Goal: Entertainment & Leisure: Consume media (video, audio)

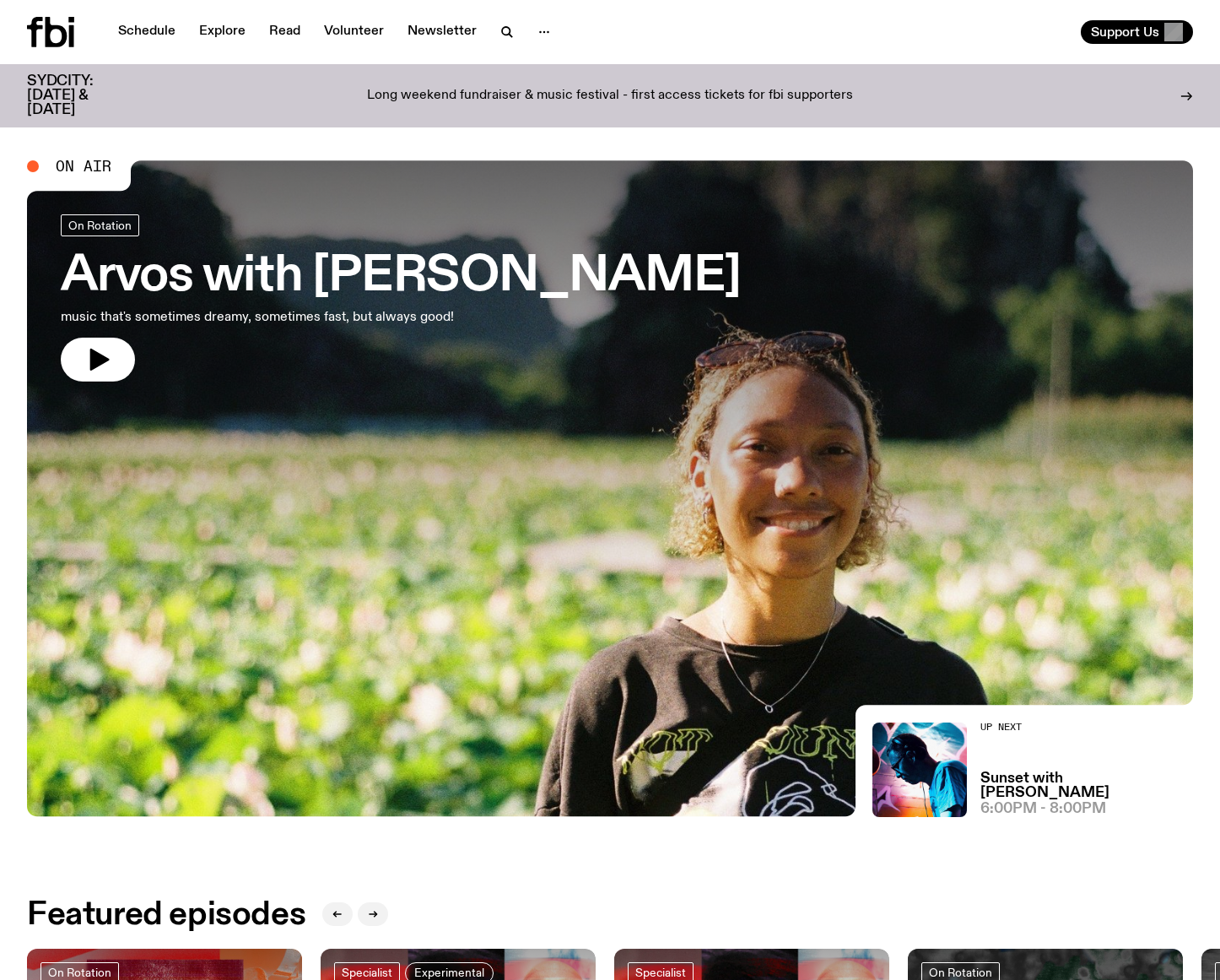
click at [66, 29] on icon at bounding box center [51, 31] width 47 height 30
click at [534, 31] on icon "button" at bounding box center [544, 31] width 21 height 21
click at [147, 29] on link "Schedule" at bounding box center [146, 32] width 77 height 23
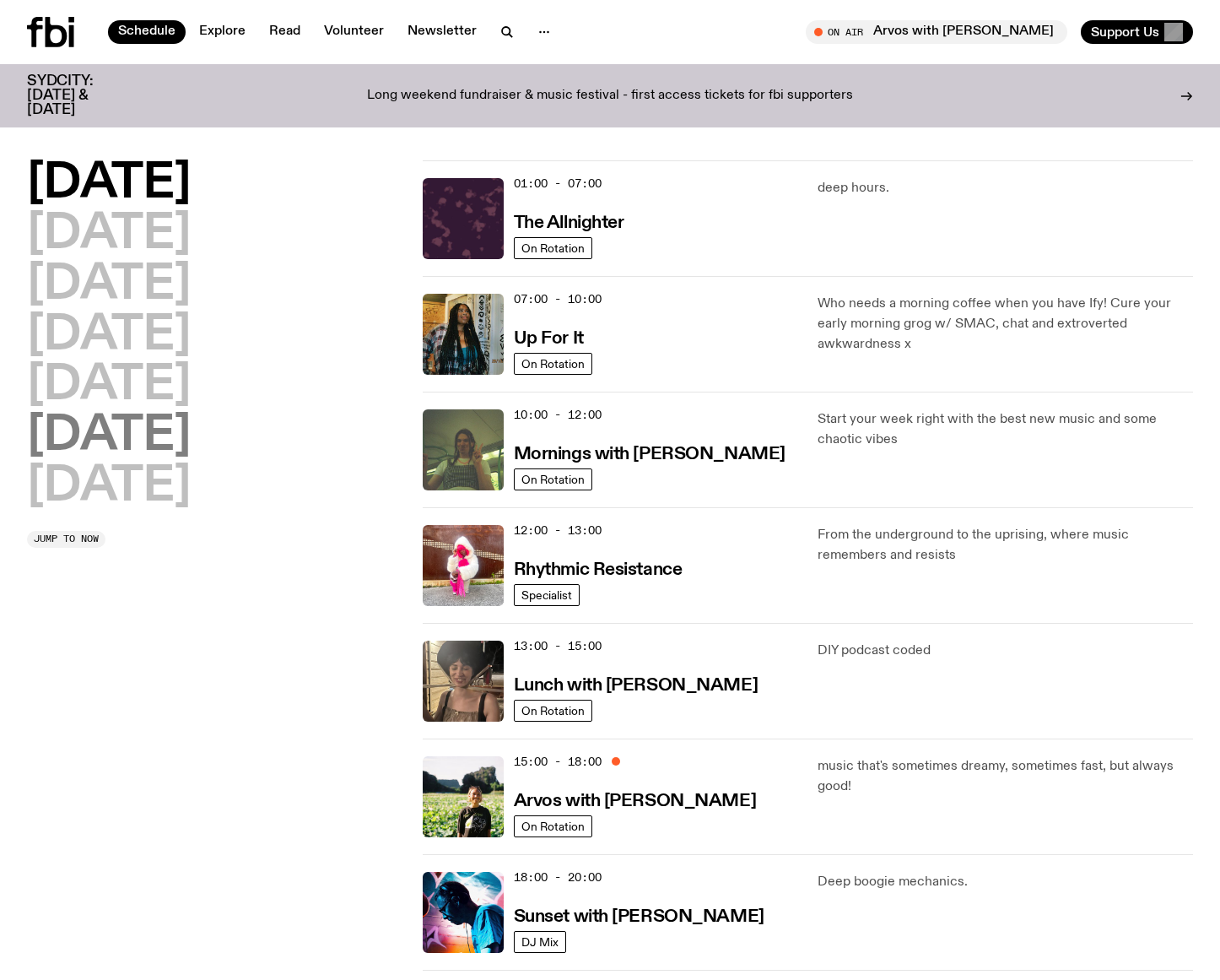
click at [157, 413] on h2 "[DATE]" at bounding box center [109, 436] width 163 height 47
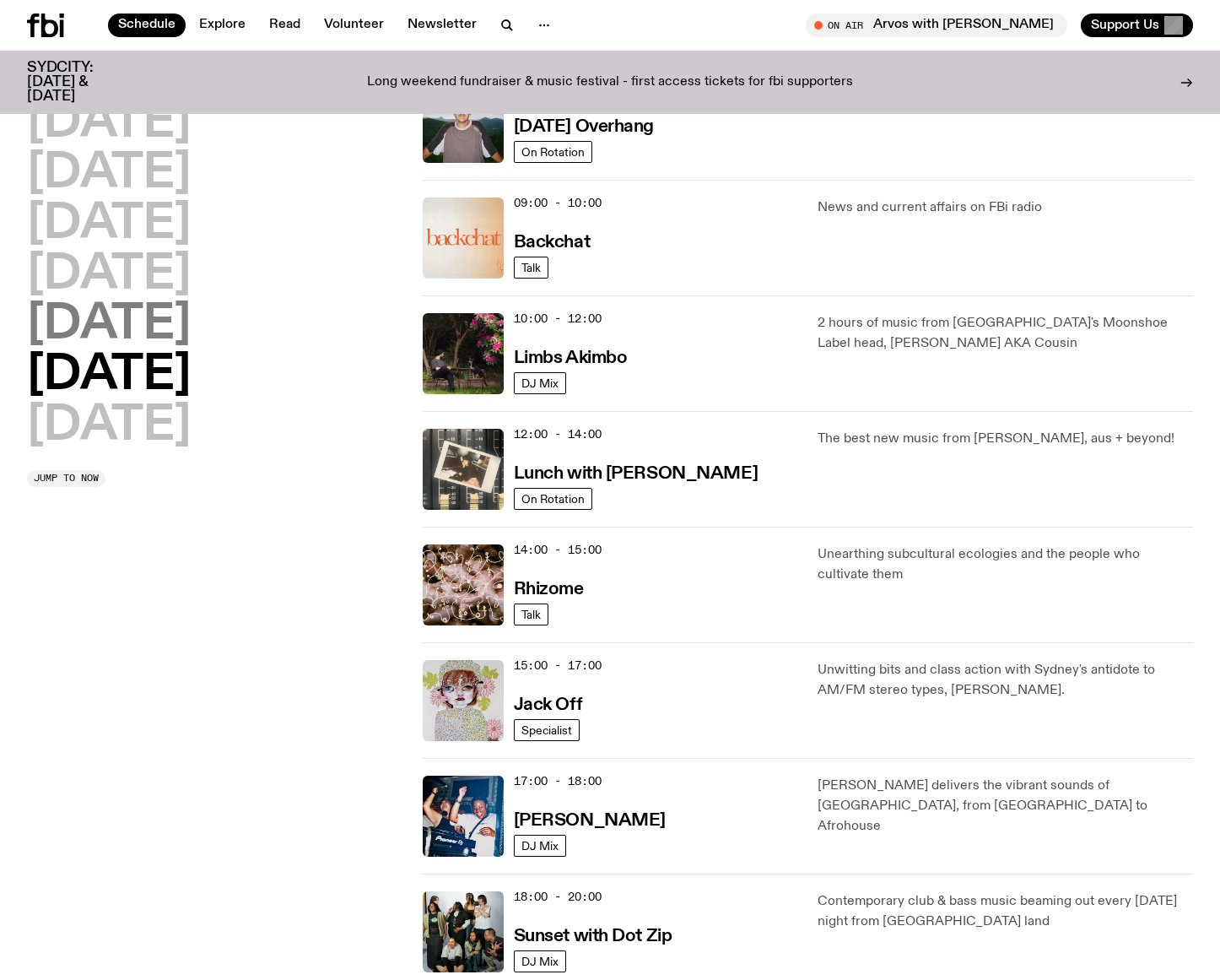
click at [140, 329] on h2 "[DATE]" at bounding box center [109, 325] width 163 height 47
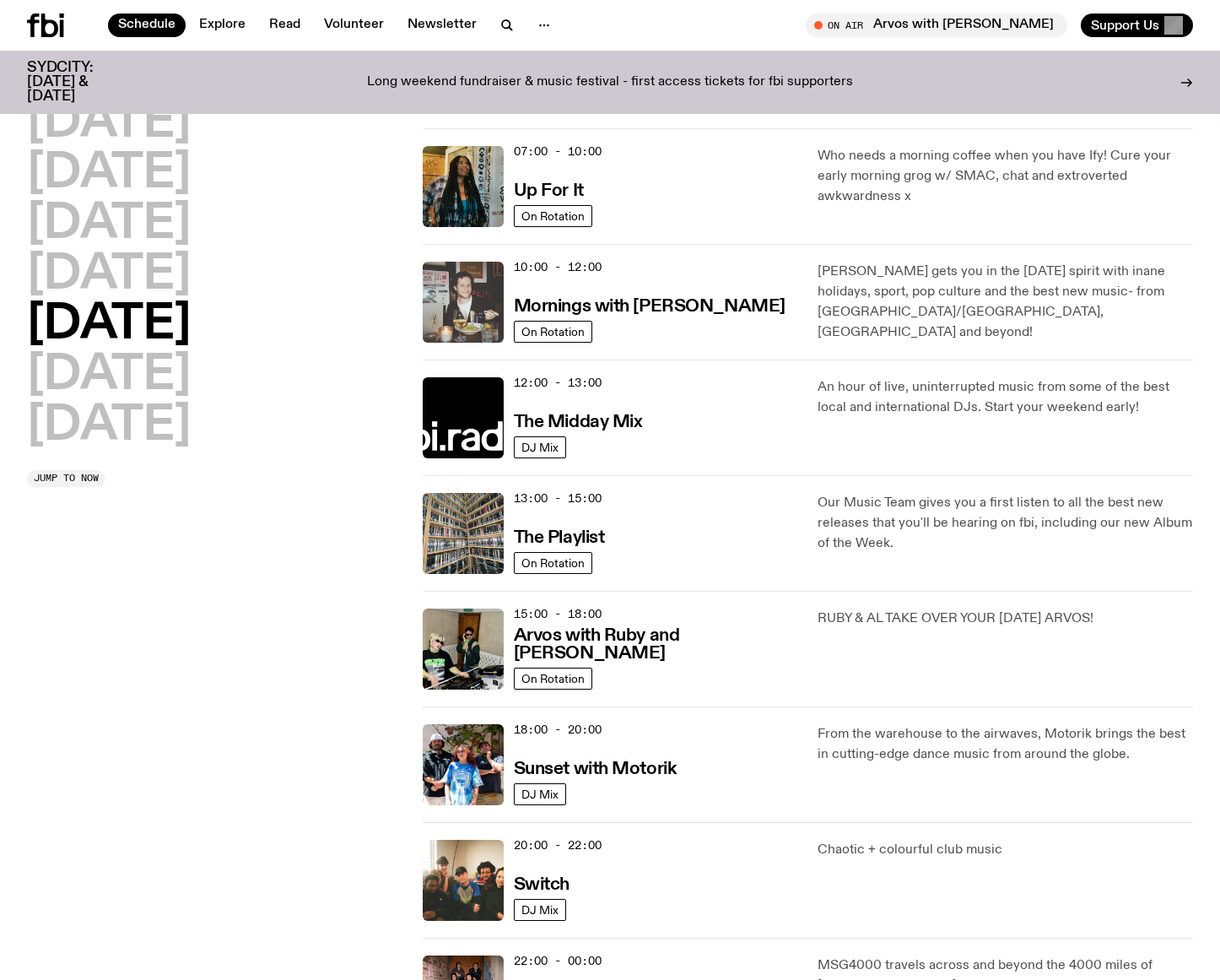
scroll to position [203, 0]
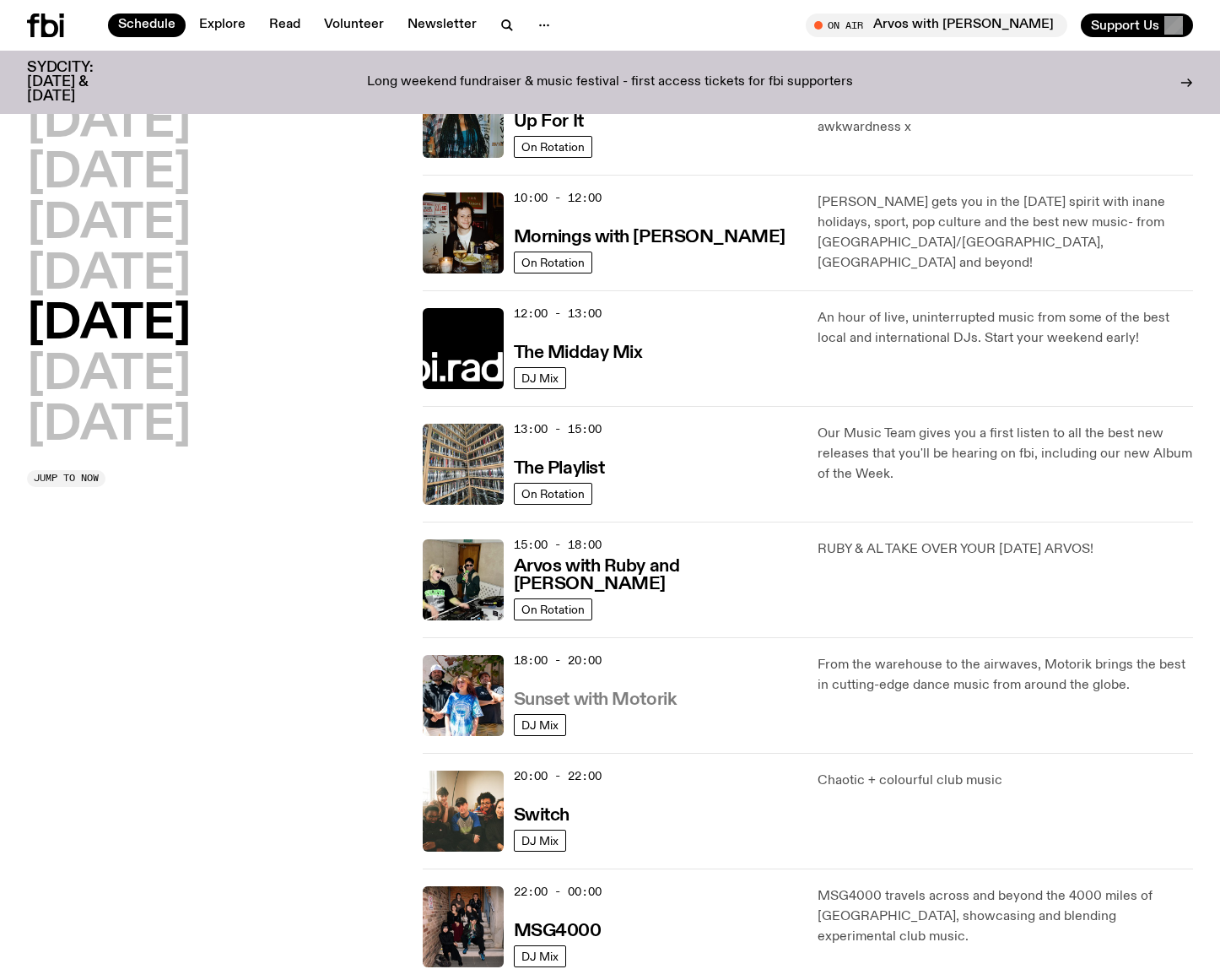
click at [636, 700] on h3 "Sunset with Motorik" at bounding box center [595, 699] width 162 height 18
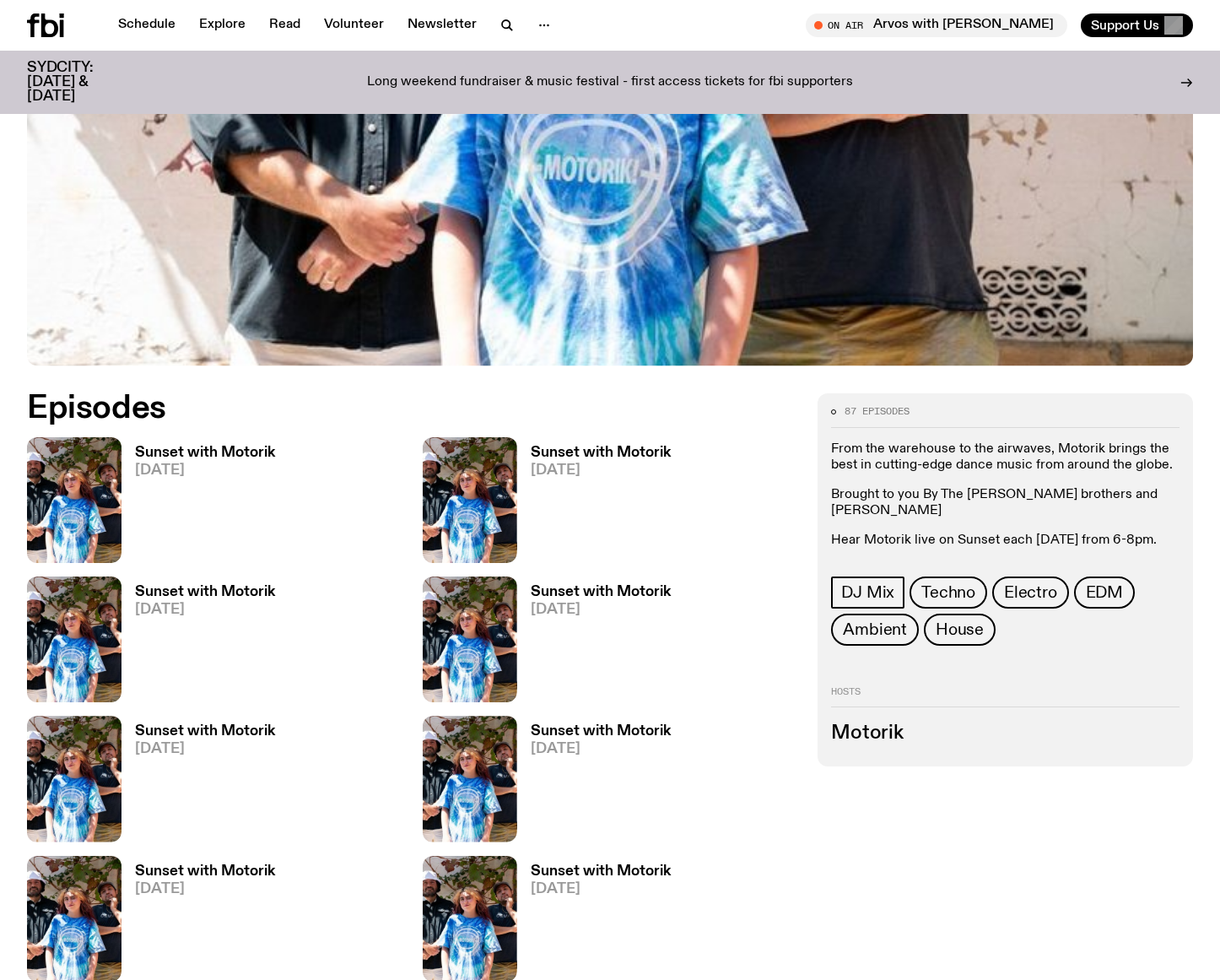
scroll to position [531, 0]
click at [178, 450] on h3 "Sunset with Motorik" at bounding box center [204, 452] width 140 height 15
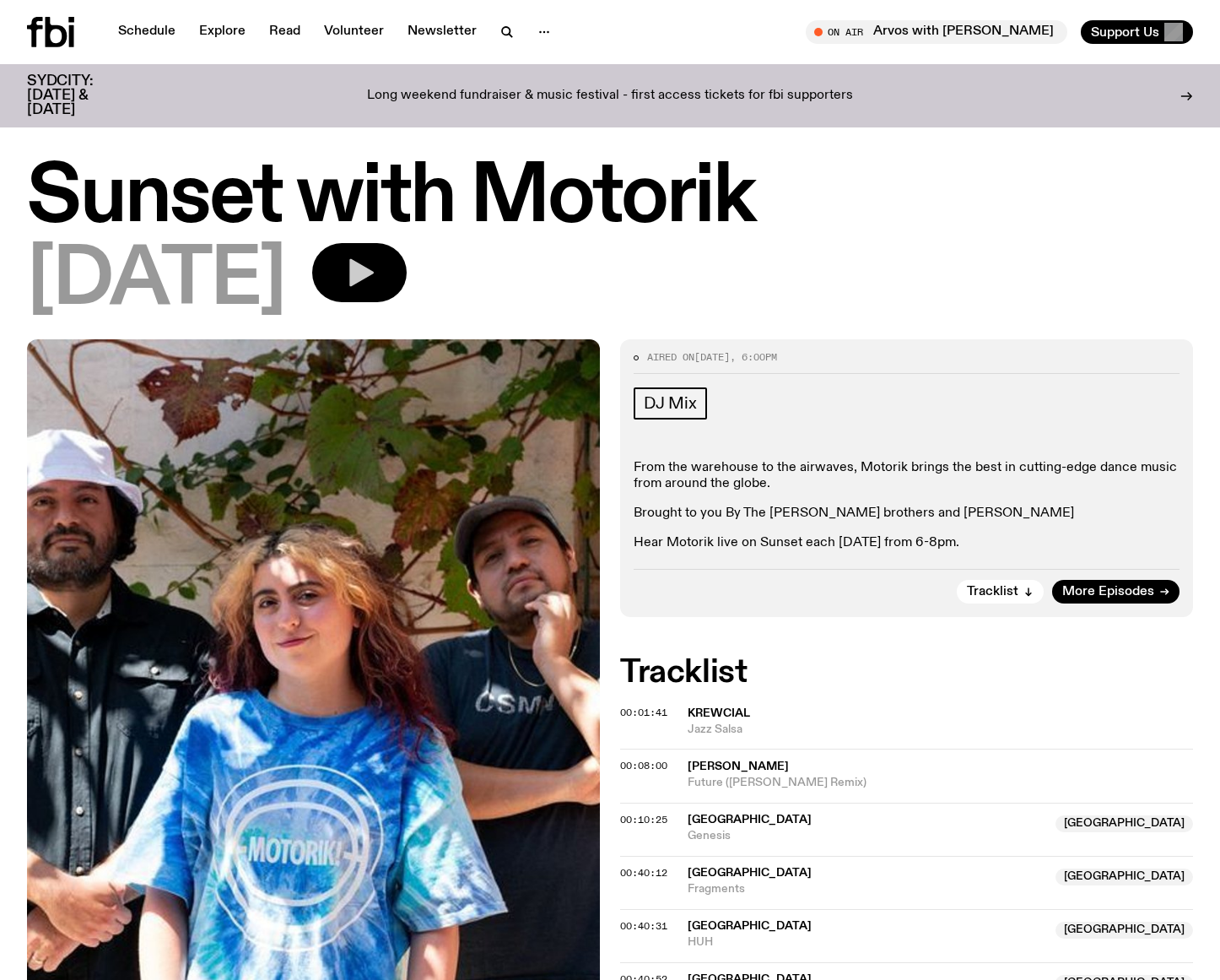
click at [377, 273] on icon "button" at bounding box center [359, 272] width 34 height 34
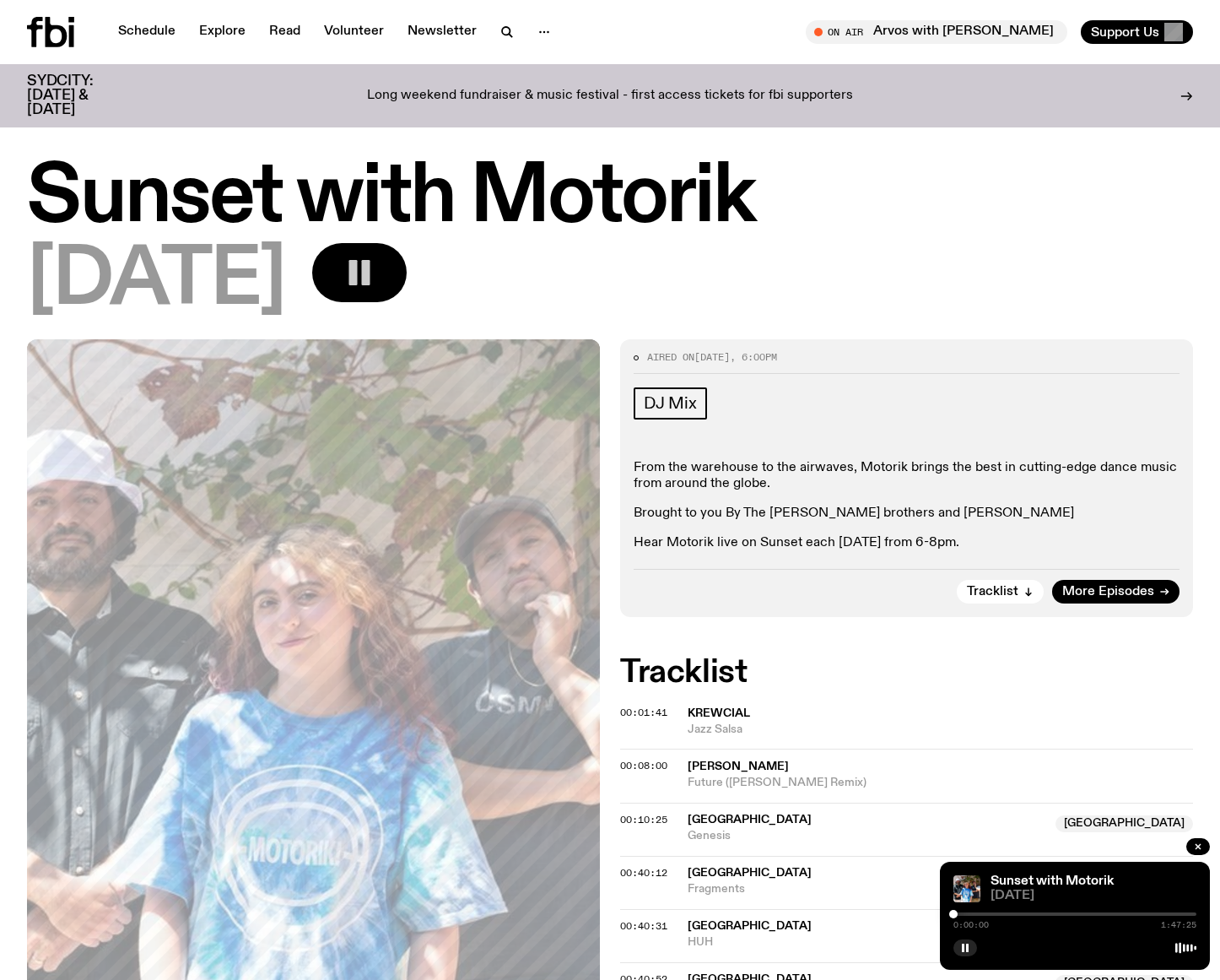
click at [954, 914] on div at bounding box center [953, 913] width 9 height 9
click at [958, 914] on div at bounding box center [953, 913] width 9 height 9
click at [957, 914] on div at bounding box center [957, 913] width 9 height 9
click at [992, 917] on div at bounding box center [993, 913] width 9 height 9
click at [996, 915] on div at bounding box center [996, 913] width 9 height 9
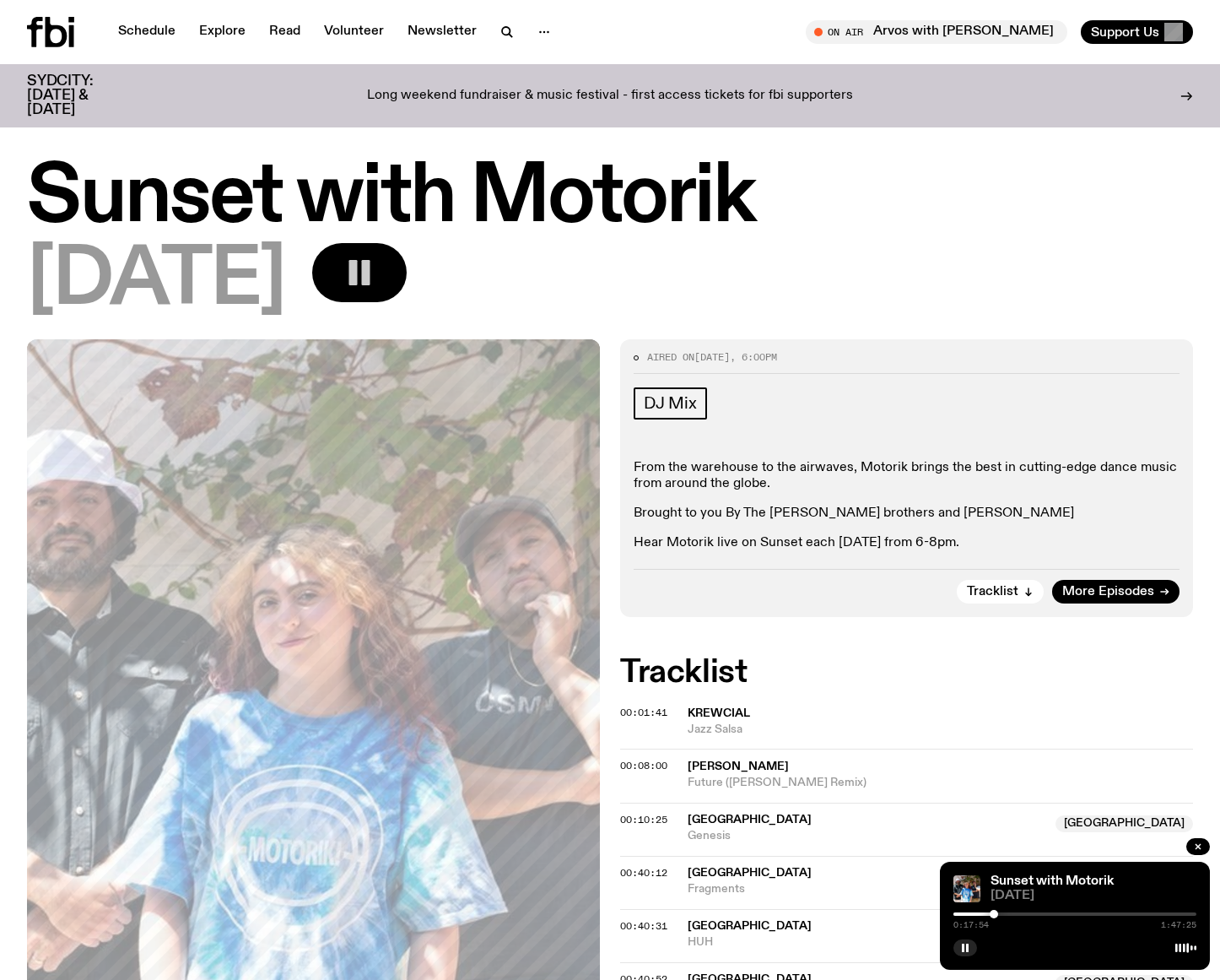
click at [994, 916] on div at bounding box center [994, 913] width 9 height 9
click at [995, 916] on div at bounding box center [995, 913] width 9 height 9
click at [996, 913] on div at bounding box center [996, 913] width 9 height 9
click at [997, 913] on div at bounding box center [996, 913] width 9 height 9
click at [998, 913] on div at bounding box center [996, 913] width 9 height 9
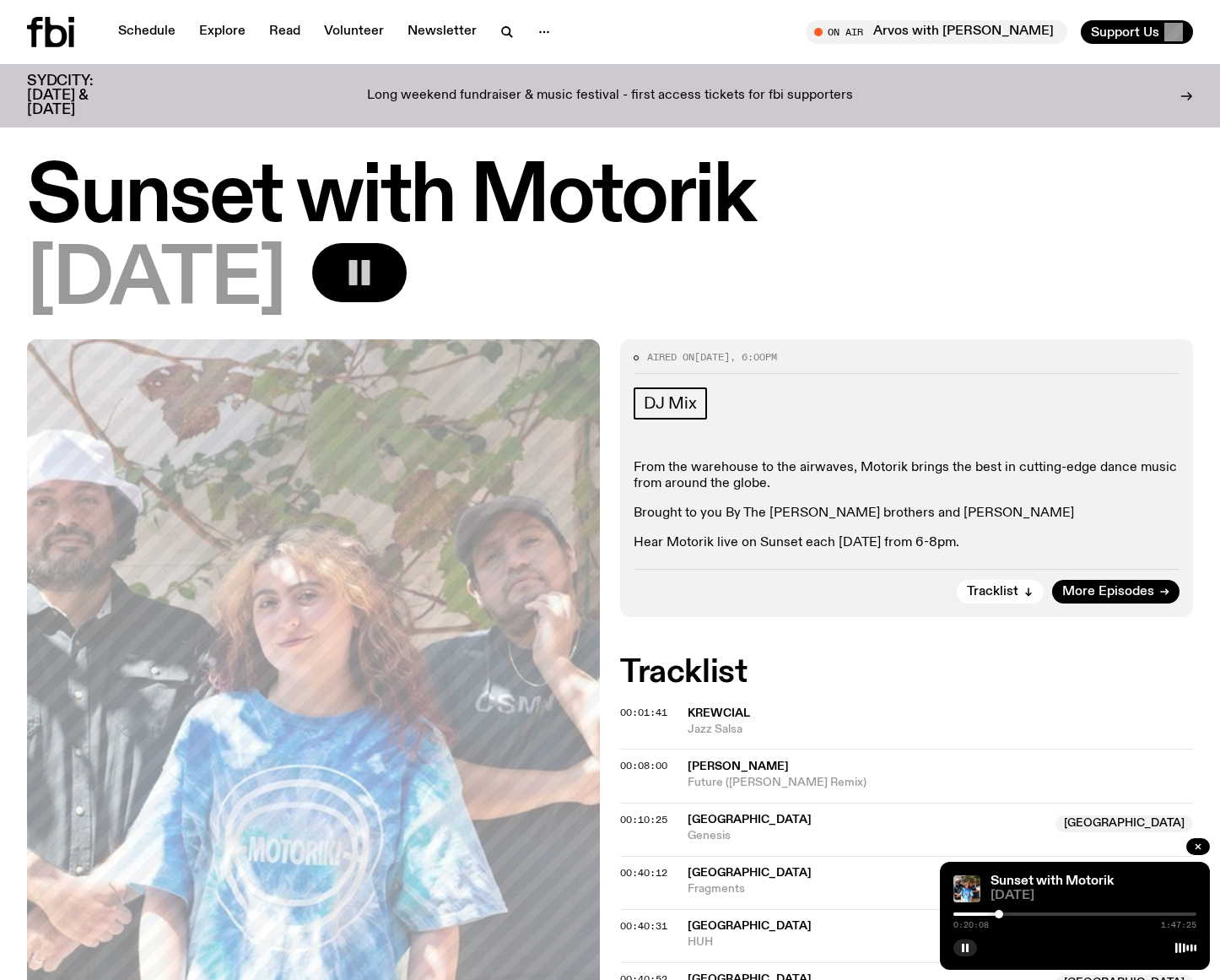
click at [1000, 913] on div at bounding box center [999, 913] width 9 height 9
click at [1004, 912] on div at bounding box center [1003, 913] width 9 height 9
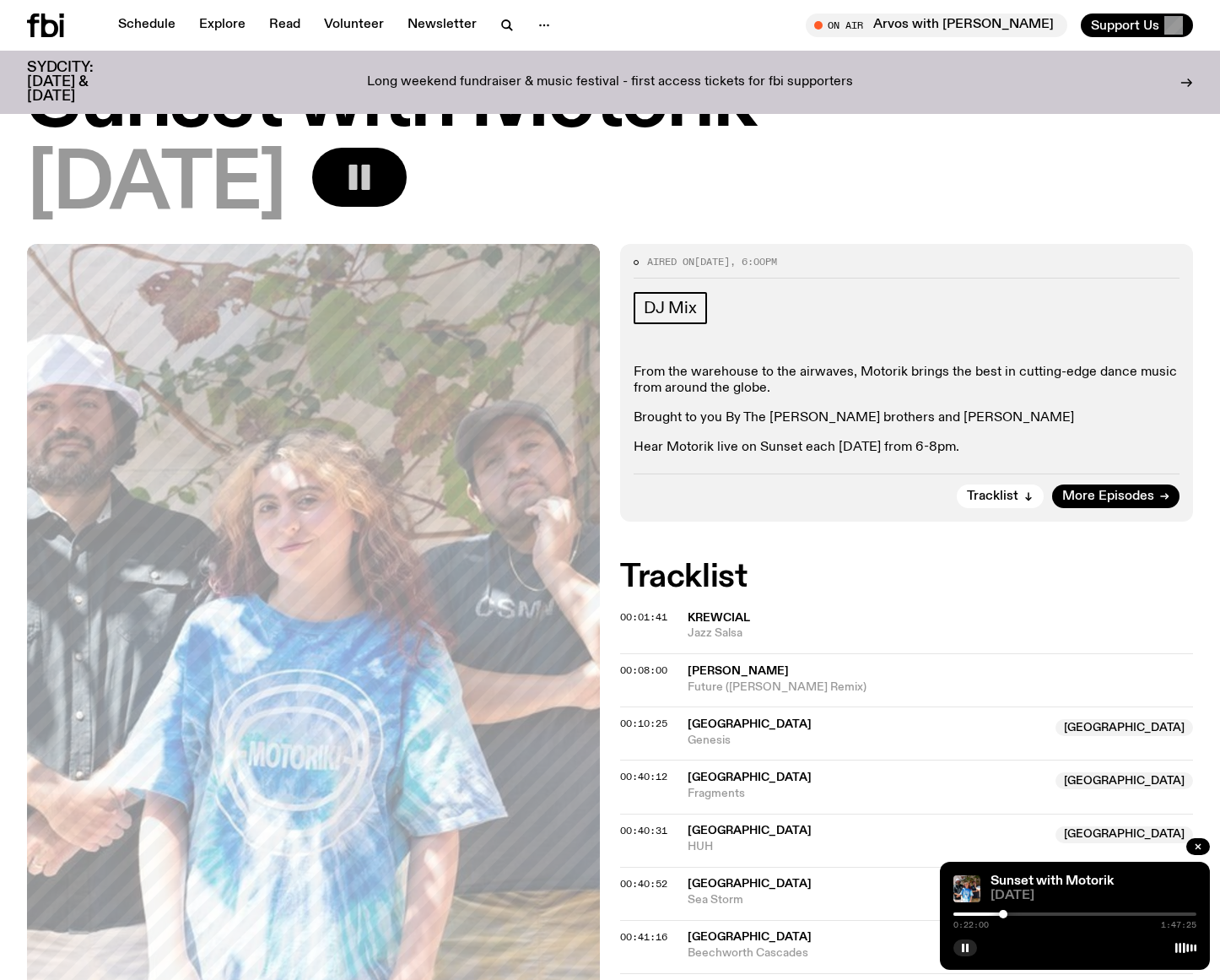
scroll to position [94, 0]
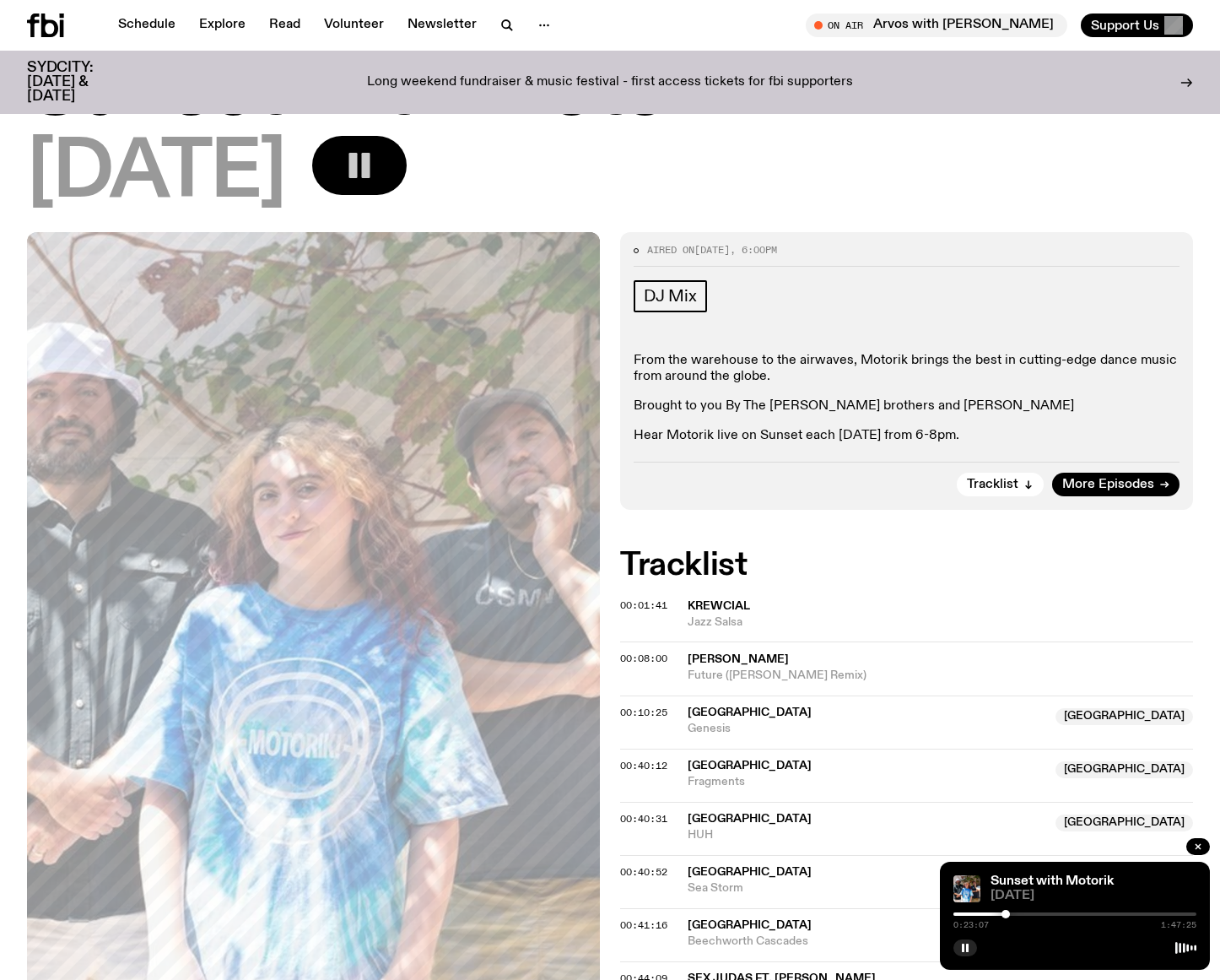
click at [1006, 914] on div at bounding box center [1006, 913] width 9 height 9
click at [1008, 913] on div at bounding box center [1008, 913] width 9 height 9
click at [1010, 913] on div at bounding box center [1009, 913] width 9 height 9
click at [1011, 913] on div at bounding box center [1010, 913] width 9 height 9
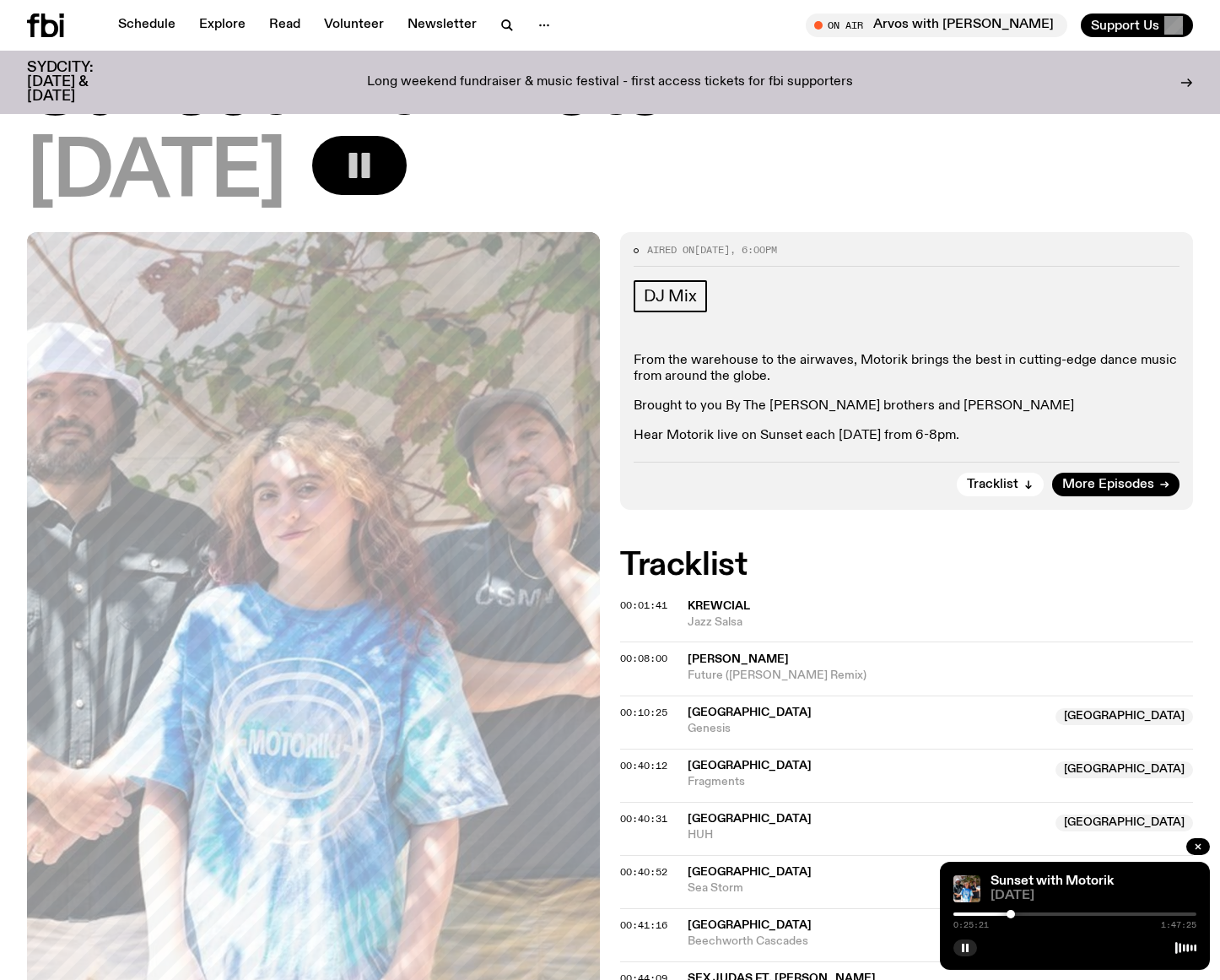
click at [1011, 912] on div at bounding box center [1011, 913] width 9 height 9
click at [1012, 912] on div at bounding box center [1012, 913] width 9 height 9
click at [1009, 914] on div at bounding box center [1009, 913] width 9 height 9
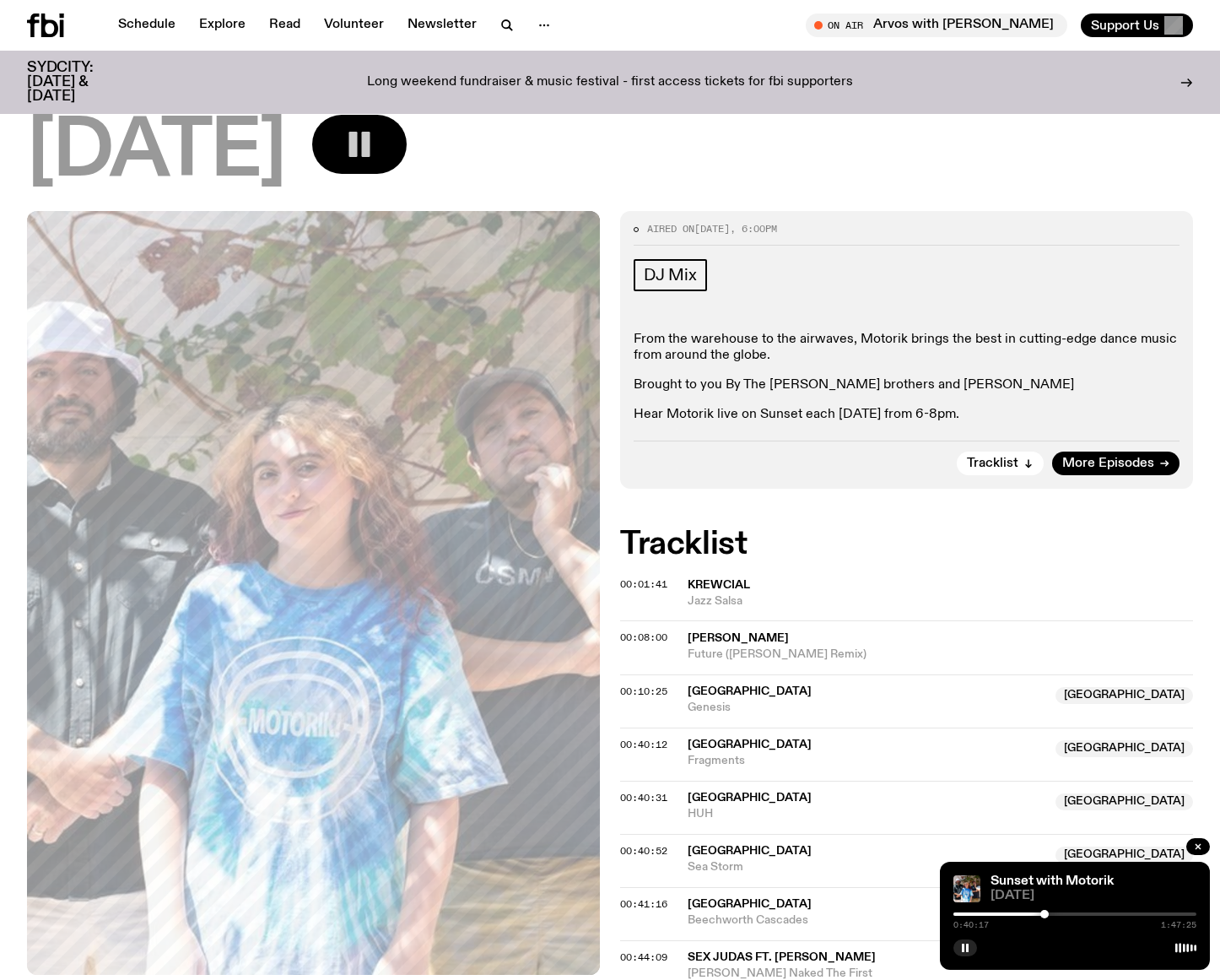
click at [1045, 913] on div at bounding box center [1045, 913] width 9 height 9
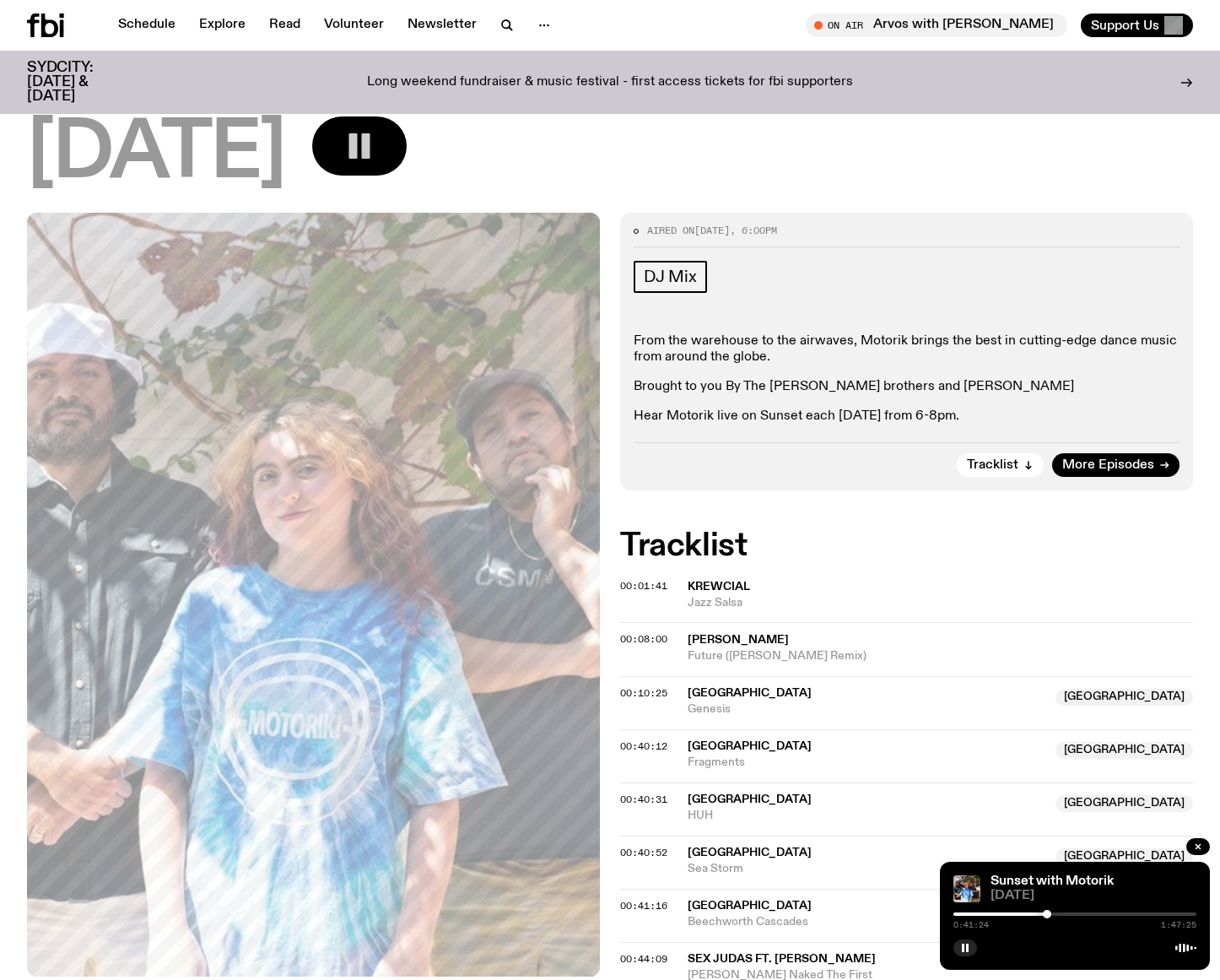
click at [1048, 913] on div at bounding box center [1047, 913] width 9 height 9
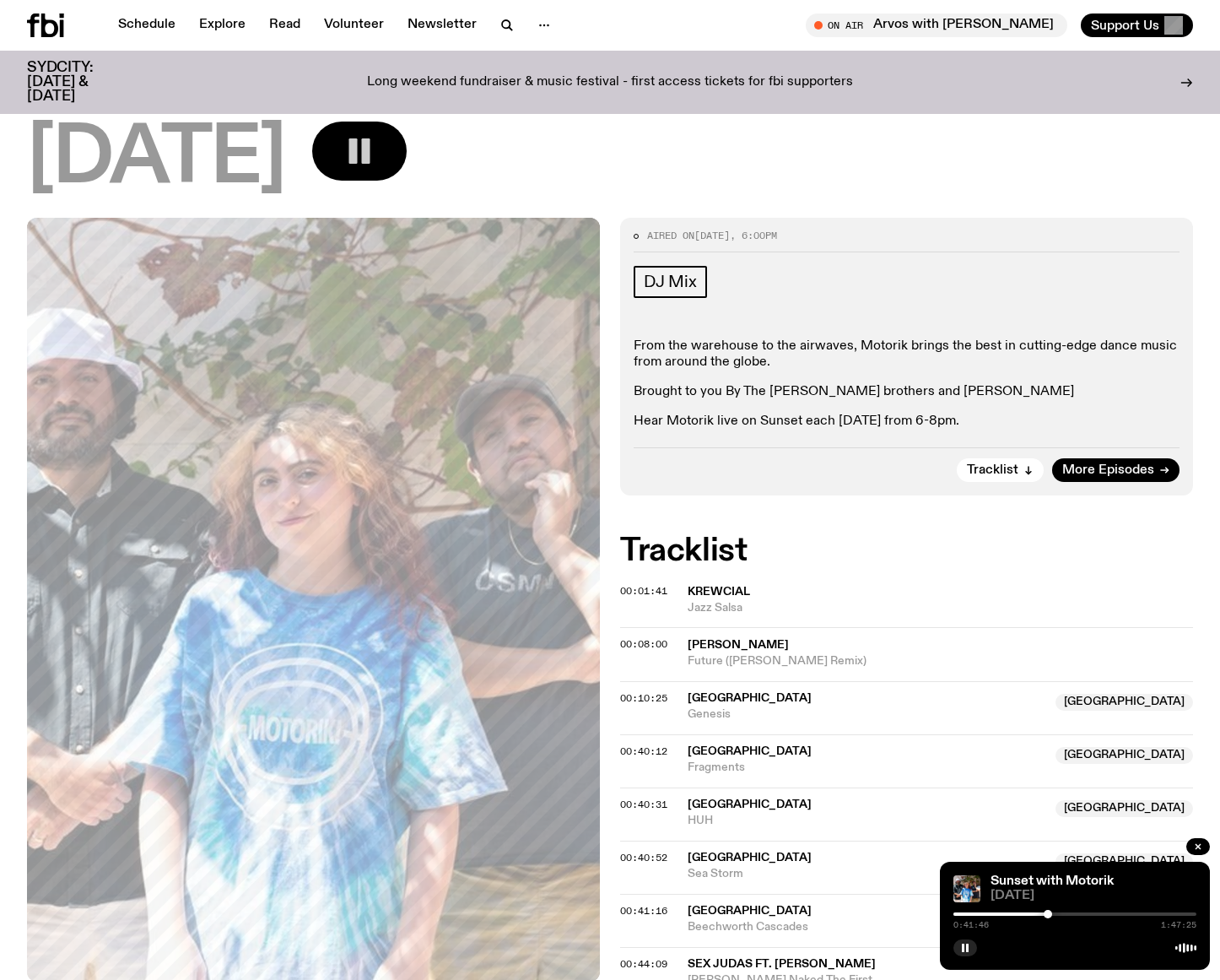
click at [1048, 913] on div at bounding box center [1048, 913] width 9 height 9
click at [1050, 913] on div at bounding box center [1050, 913] width 9 height 9
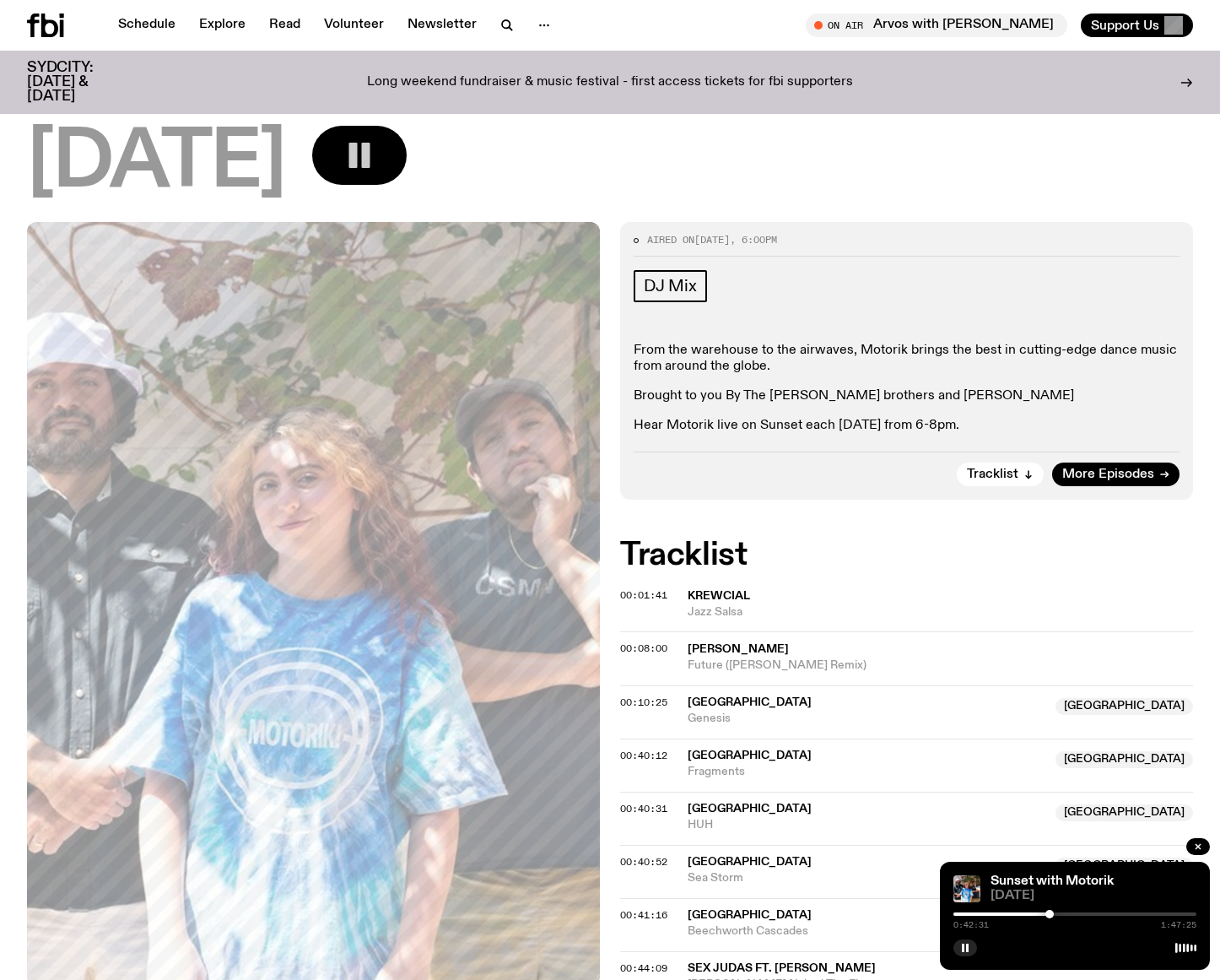
click at [1052, 912] on div at bounding box center [1050, 913] width 9 height 9
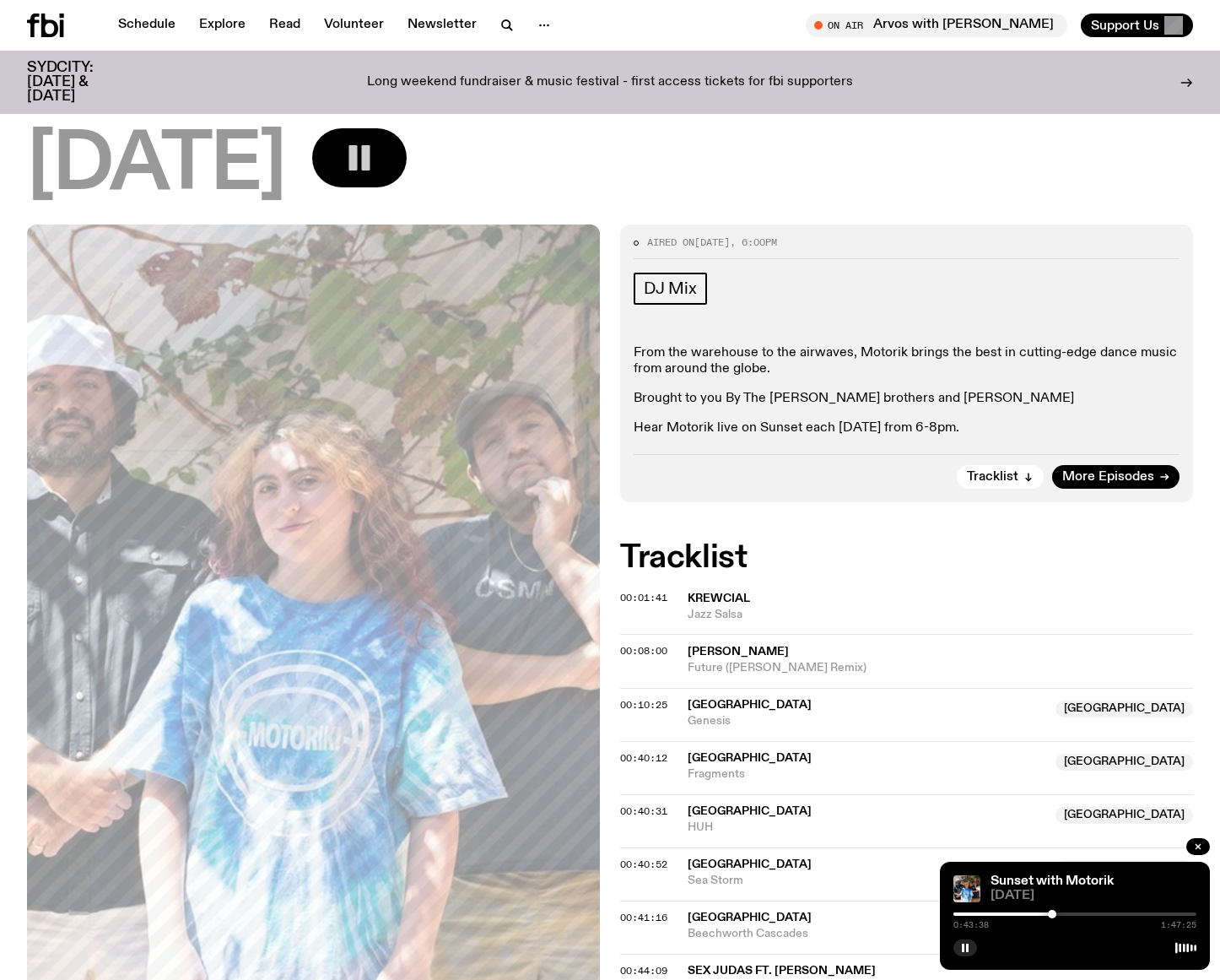
click at [1053, 912] on div at bounding box center [1052, 913] width 9 height 9
click at [1054, 912] on div at bounding box center [1054, 913] width 9 height 9
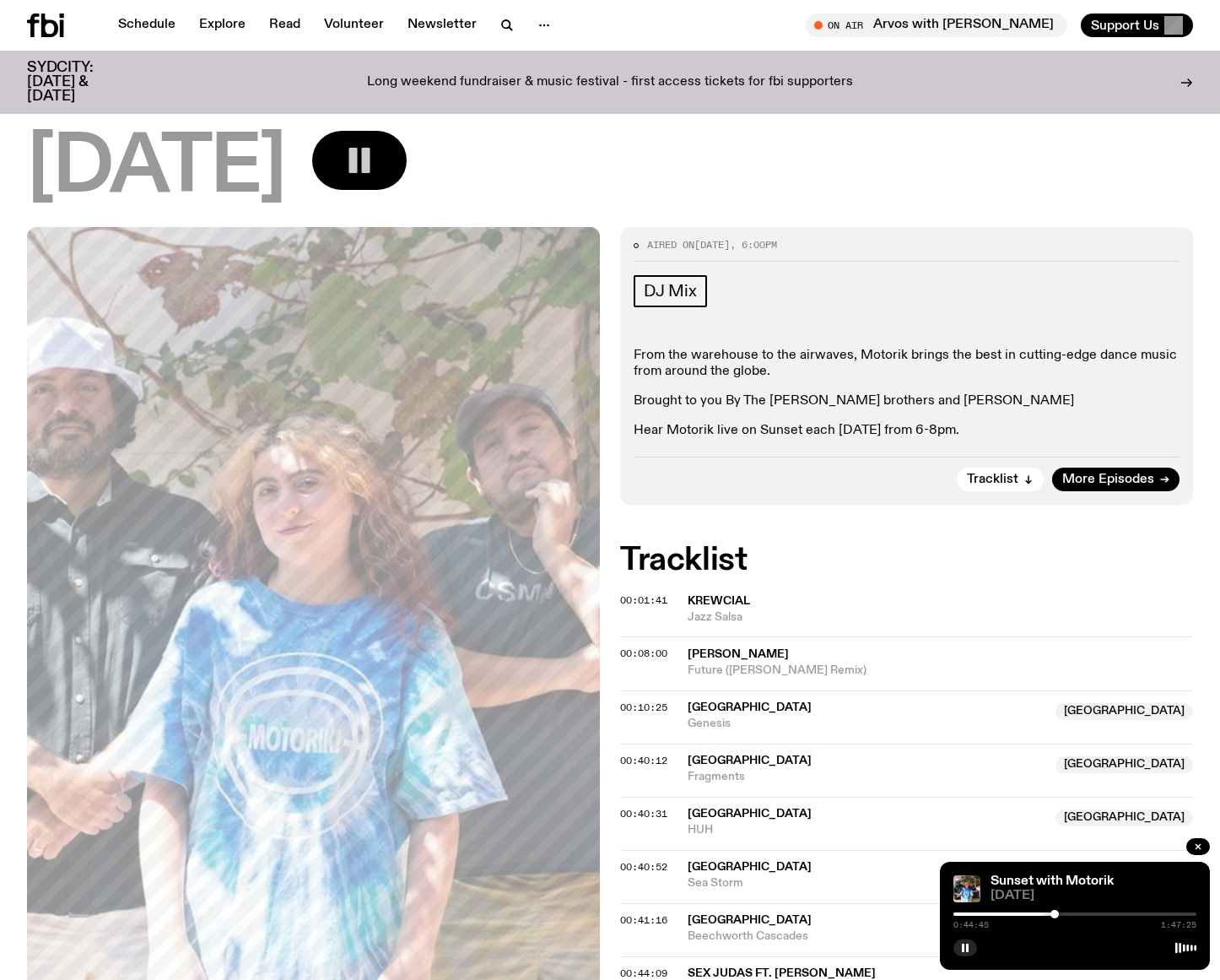
click at [1055, 912] on div at bounding box center [1055, 913] width 9 height 9
click at [1056, 912] on div at bounding box center [1056, 913] width 9 height 9
click at [1057, 912] on div at bounding box center [1057, 913] width 9 height 9
click at [1058, 912] on div at bounding box center [1057, 913] width 9 height 9
click at [1059, 912] on div at bounding box center [1058, 913] width 9 height 9
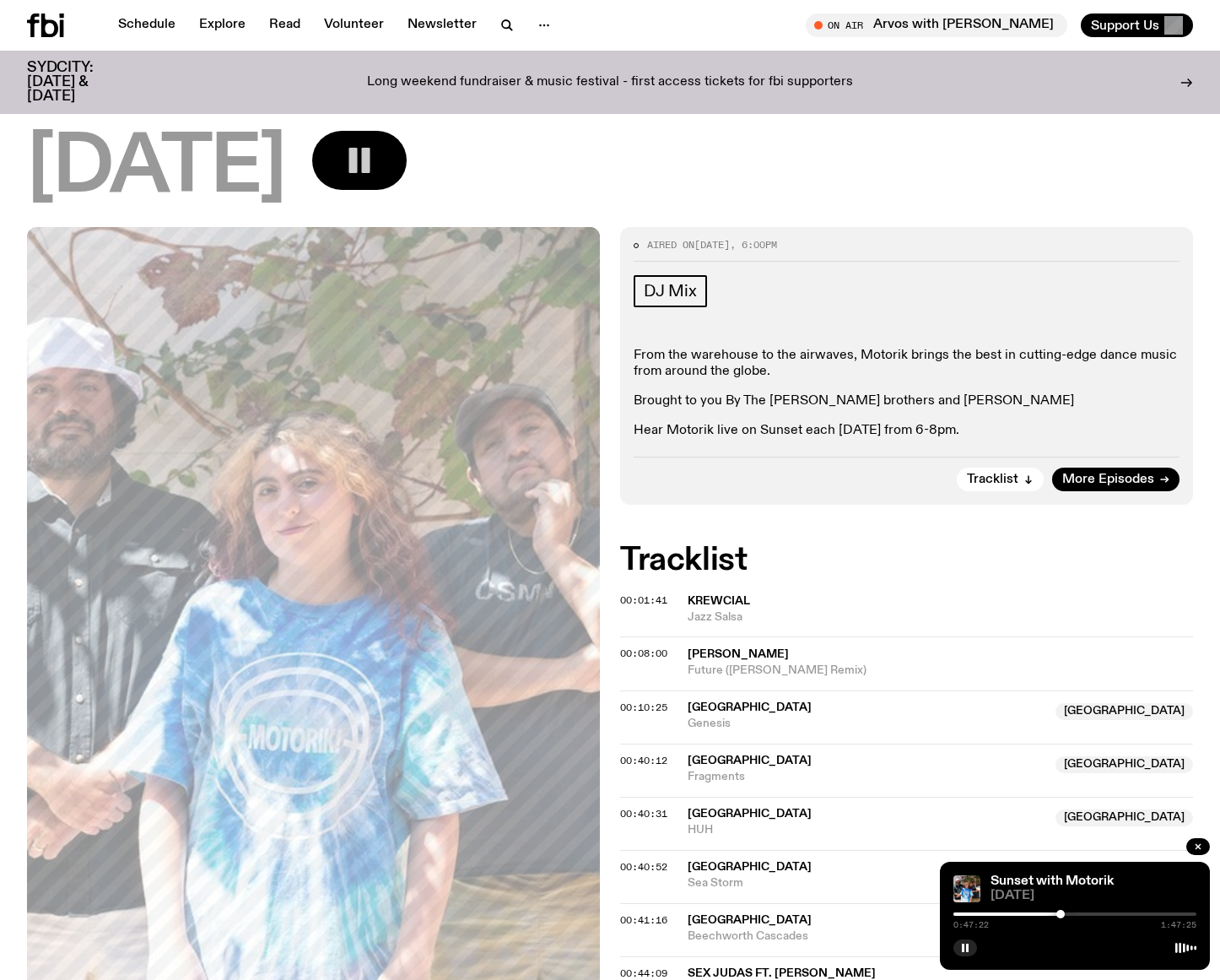
click at [1062, 913] on div at bounding box center [1061, 913] width 9 height 9
click at [1062, 913] on div at bounding box center [1062, 913] width 9 height 9
click at [1063, 913] on div at bounding box center [1062, 913] width 9 height 9
click at [1065, 912] on div at bounding box center [1064, 913] width 9 height 9
click at [1067, 912] on div at bounding box center [1067, 913] width 9 height 9
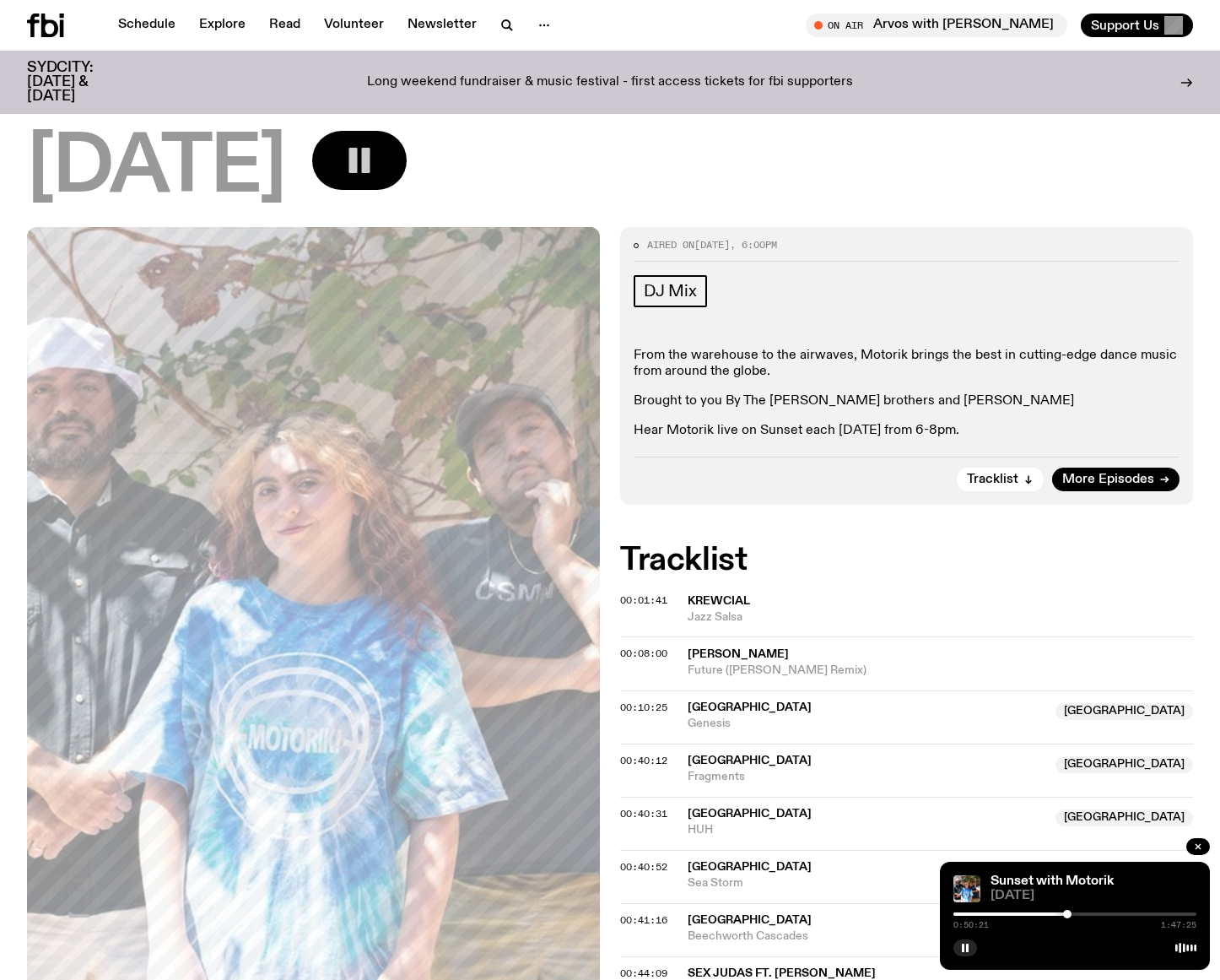
click at [1068, 911] on div at bounding box center [1067, 913] width 9 height 9
click at [1069, 910] on div at bounding box center [1069, 913] width 9 height 9
click at [1072, 909] on div "0:52:35 1:47:25" at bounding box center [1075, 918] width 243 height 21
click at [1074, 911] on div at bounding box center [1072, 913] width 9 height 9
click at [1075, 911] on div at bounding box center [1075, 913] width 9 height 9
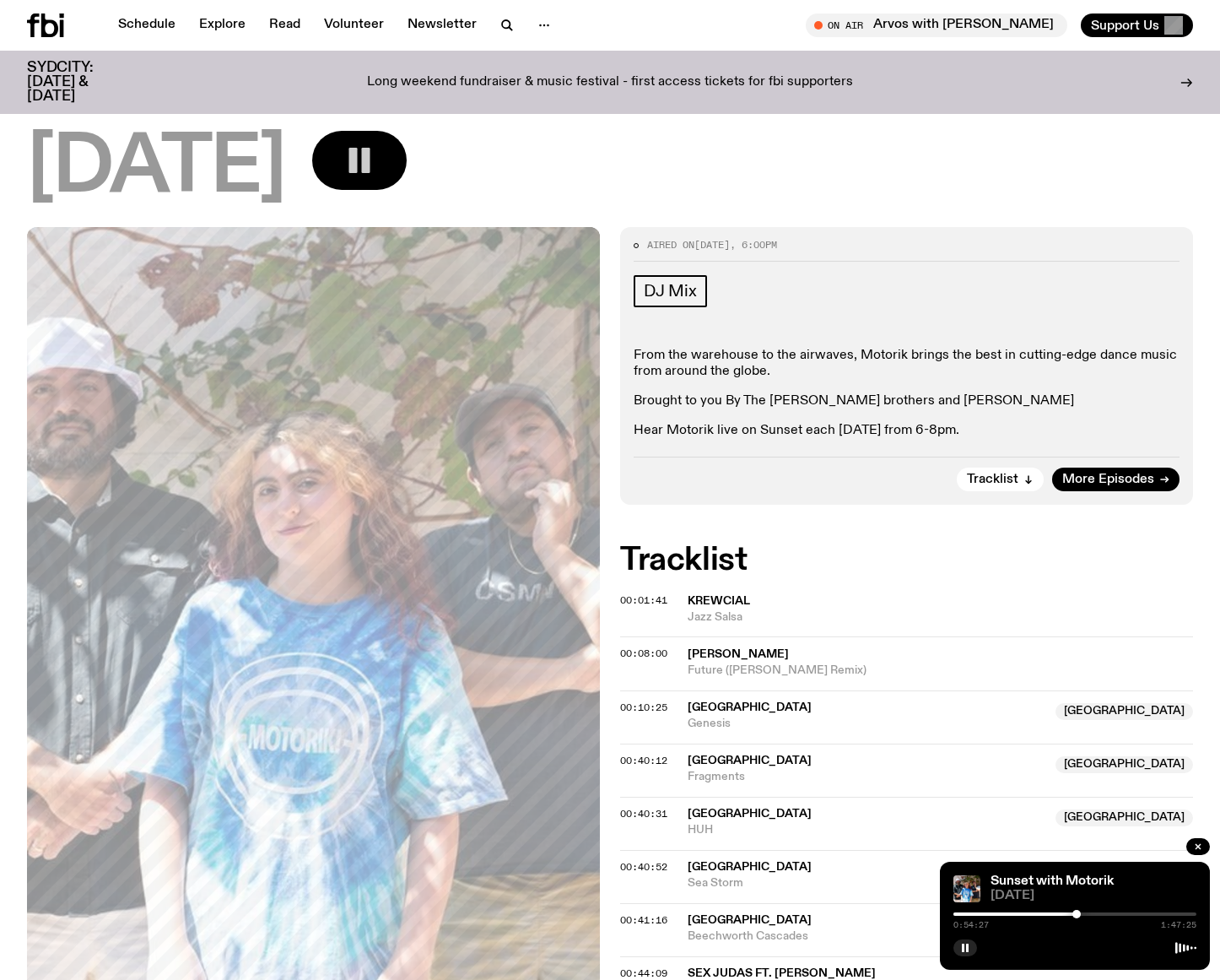
click at [1077, 910] on div at bounding box center [1076, 913] width 9 height 9
click at [1078, 910] on div at bounding box center [1077, 913] width 9 height 9
click at [1078, 910] on div at bounding box center [1078, 913] width 9 height 9
click at [1080, 910] on div at bounding box center [1079, 913] width 9 height 9
click at [1078, 911] on div at bounding box center [1077, 913] width 9 height 9
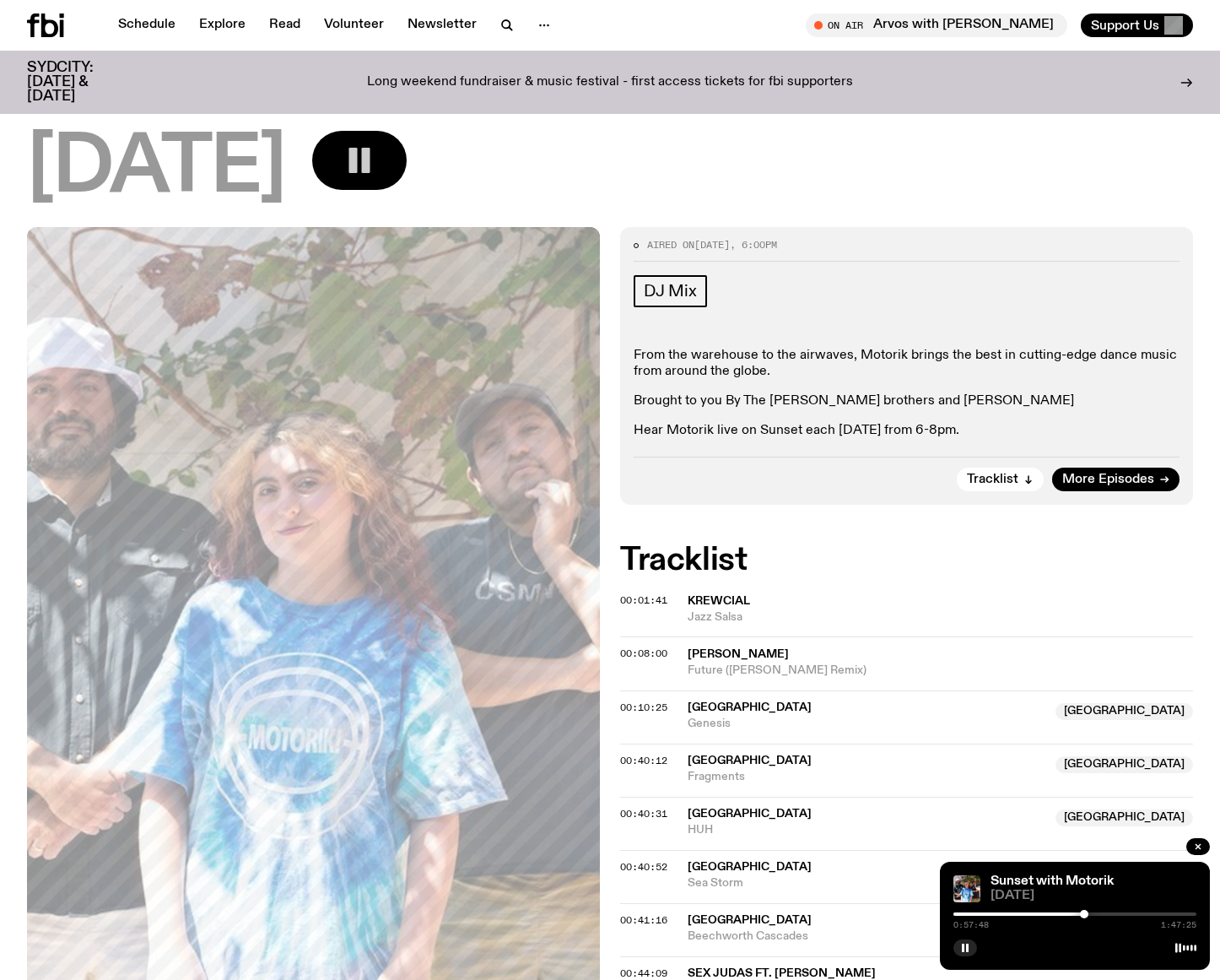
click at [1084, 912] on div at bounding box center [1084, 913] width 9 height 9
click at [1086, 912] on div at bounding box center [1086, 913] width 9 height 9
click at [1088, 912] on div at bounding box center [1088, 913] width 9 height 9
click at [1090, 912] on div at bounding box center [1089, 913] width 9 height 9
click at [1092, 912] on div at bounding box center [1092, 913] width 9 height 9
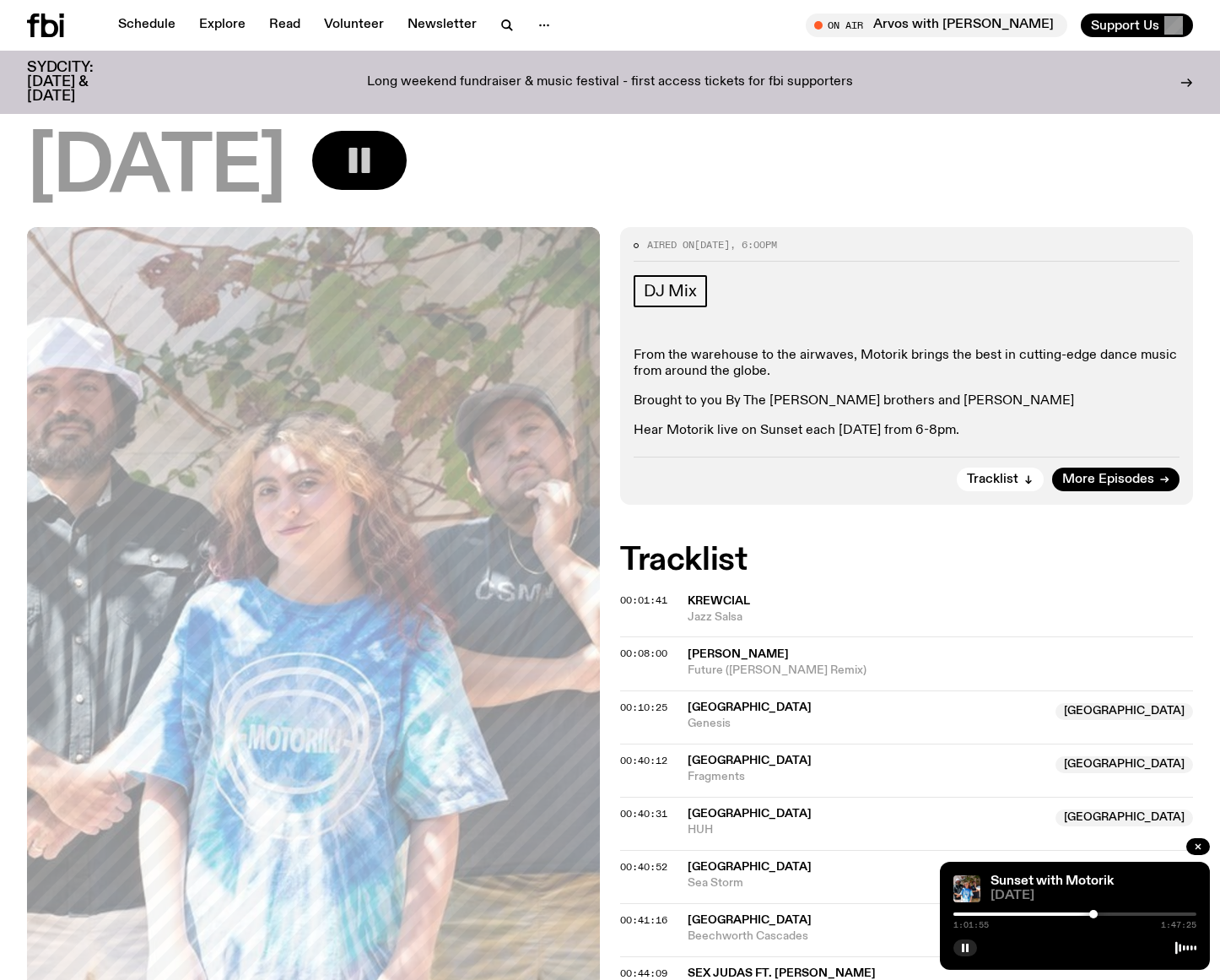
click at [1095, 912] on div at bounding box center [1094, 913] width 9 height 9
click at [1095, 912] on div at bounding box center [1095, 913] width 9 height 9
click at [1096, 912] on div at bounding box center [1095, 913] width 9 height 9
click at [1097, 912] on div at bounding box center [1096, 913] width 9 height 9
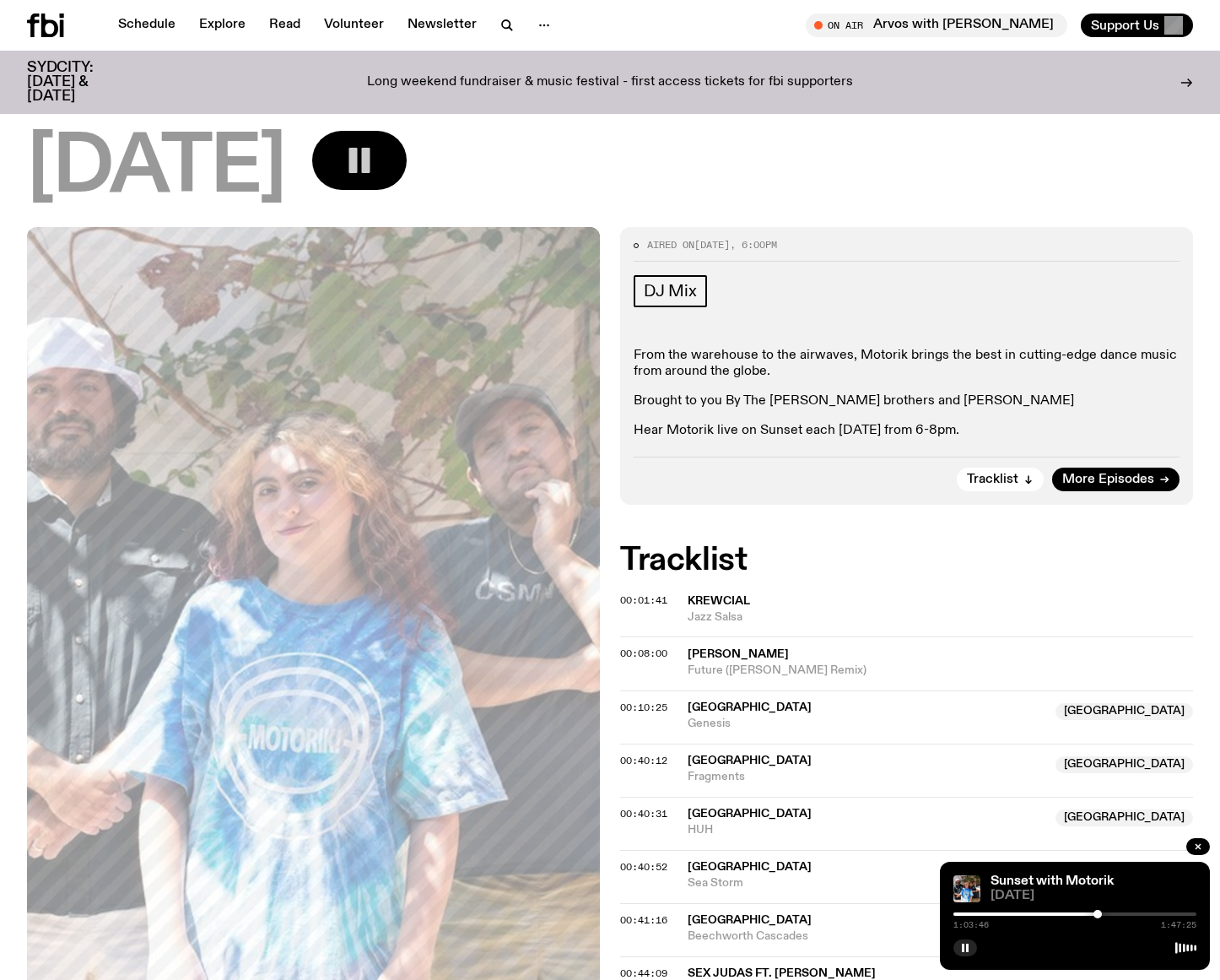
click at [1098, 910] on div at bounding box center [1098, 913] width 9 height 9
click at [1100, 910] on div at bounding box center [1098, 913] width 9 height 9
click at [1102, 912] on div at bounding box center [1103, 913] width 9 height 9
click at [1103, 912] on div at bounding box center [1102, 913] width 9 height 9
click at [1106, 912] on div at bounding box center [1104, 913] width 9 height 9
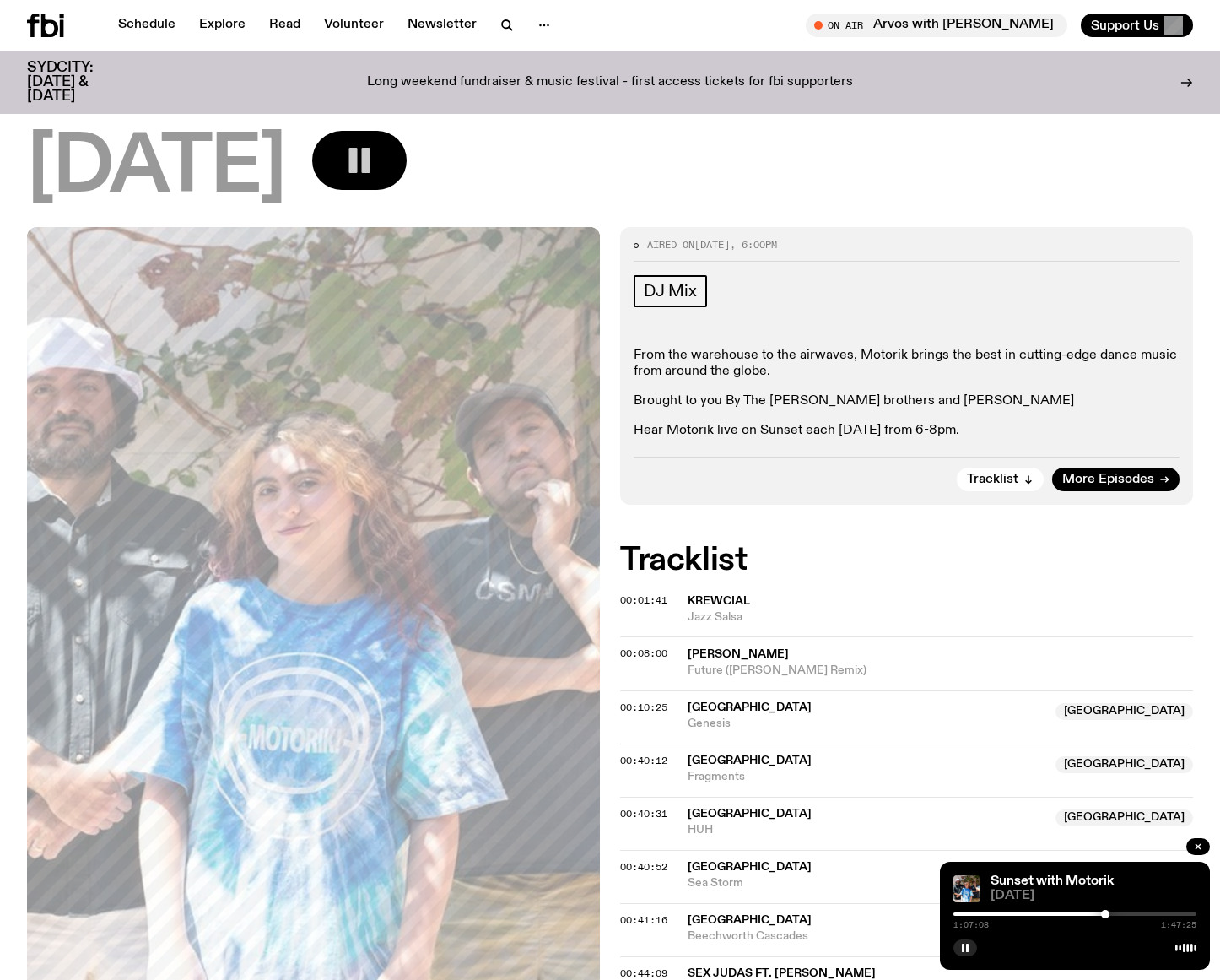
click at [1106, 912] on div at bounding box center [1106, 913] width 9 height 9
click at [1108, 912] on div at bounding box center [1107, 913] width 9 height 9
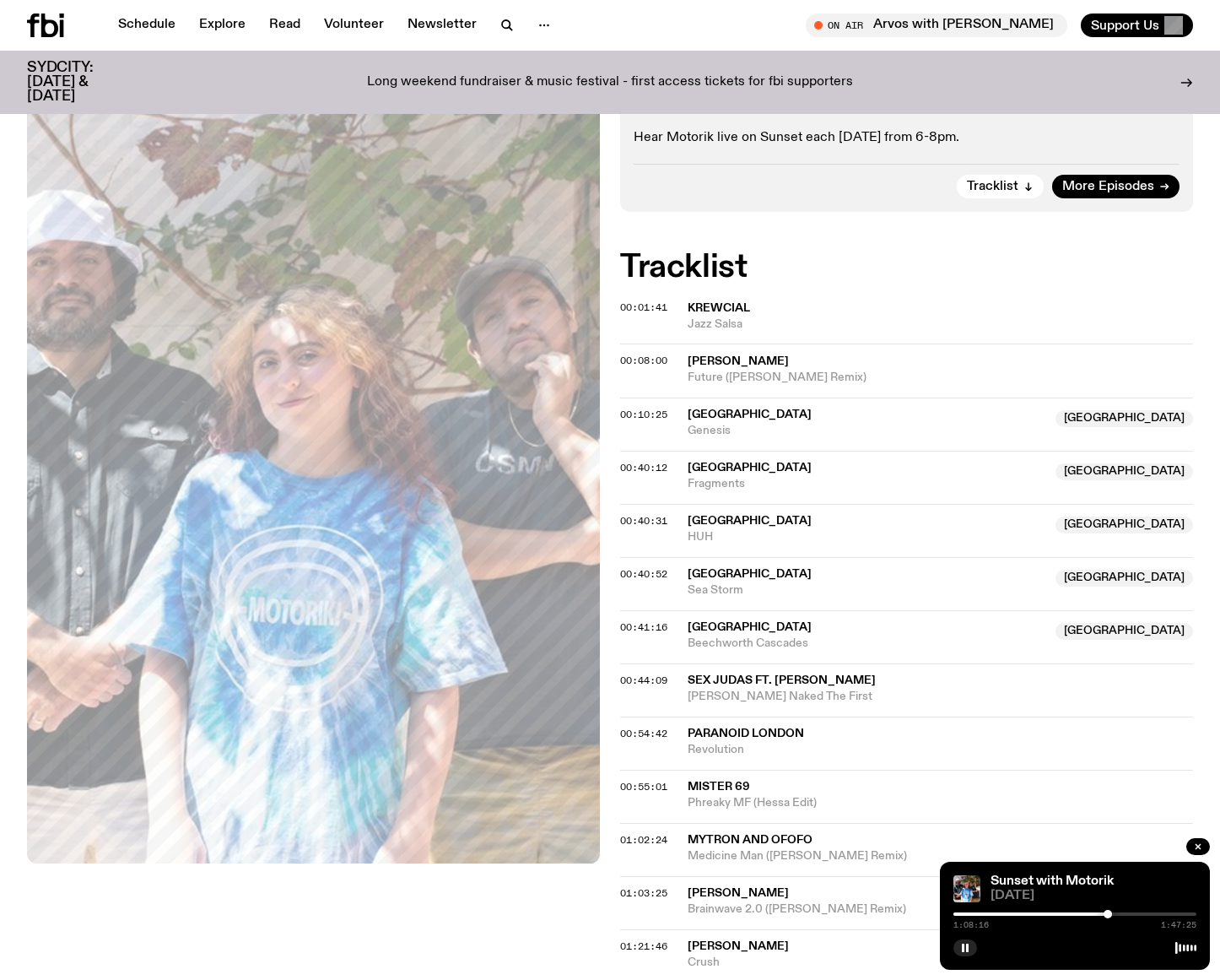
scroll to position [444, 0]
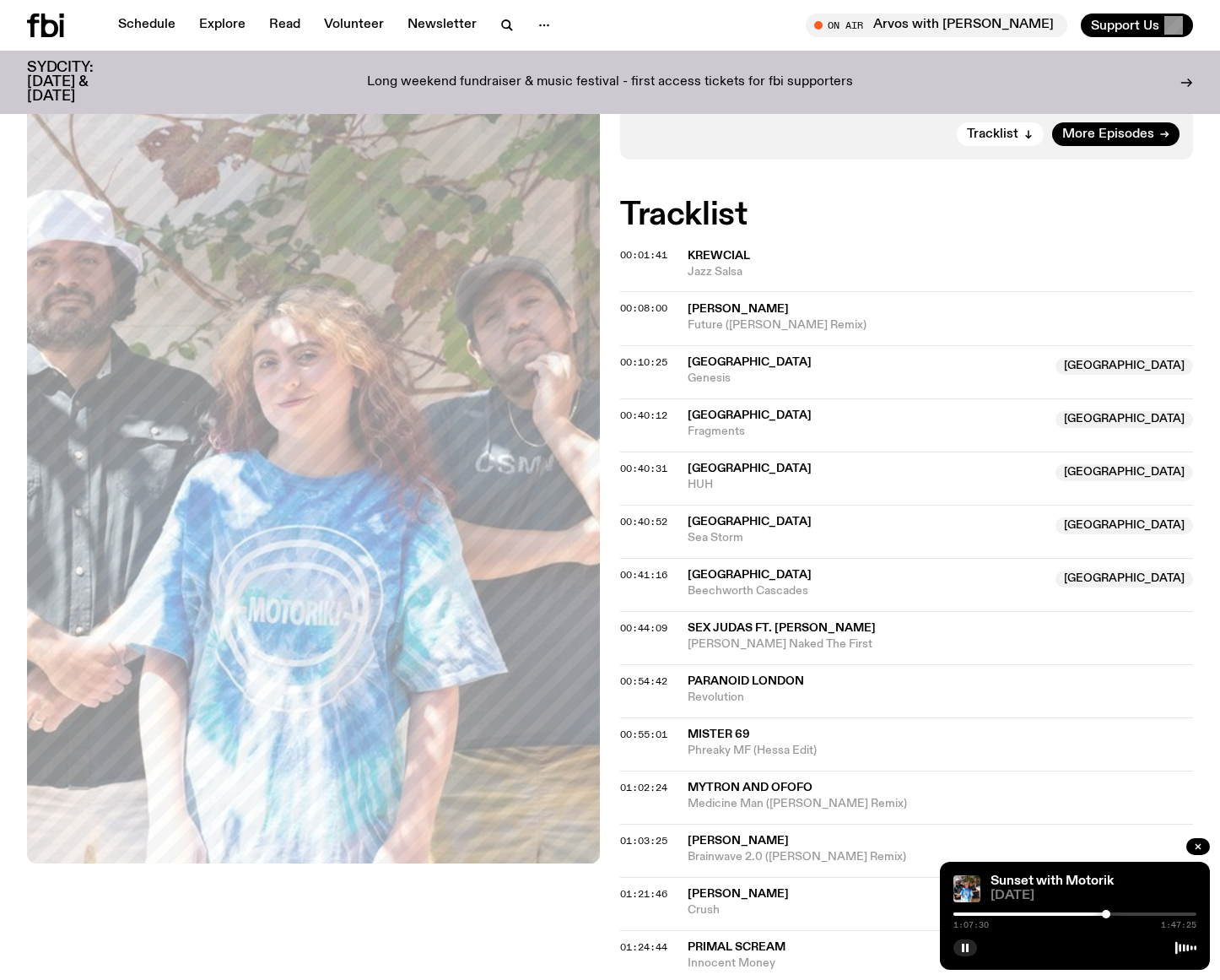
click at [1107, 913] on div at bounding box center [1107, 913] width 9 height 9
click at [1106, 913] on div at bounding box center [1106, 913] width 9 height 9
click at [1104, 914] on div at bounding box center [1106, 913] width 9 height 9
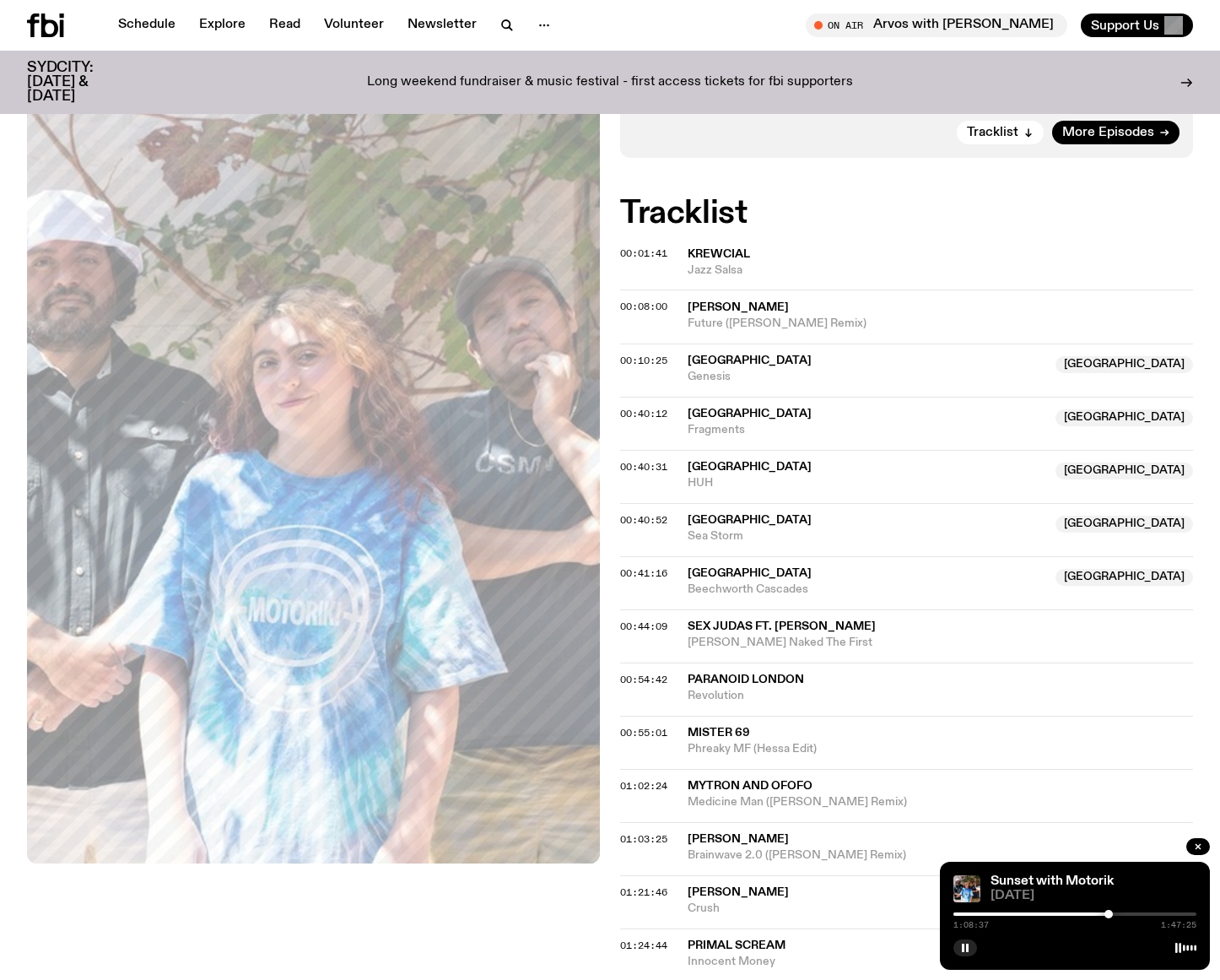
click at [1110, 913] on div at bounding box center [1108, 913] width 9 height 9
click at [1113, 913] on div at bounding box center [1112, 913] width 9 height 9
click at [1114, 913] on div at bounding box center [1112, 913] width 9 height 9
click at [1115, 913] on div at bounding box center [1113, 913] width 9 height 9
click at [1115, 913] on div at bounding box center [1115, 913] width 9 height 9
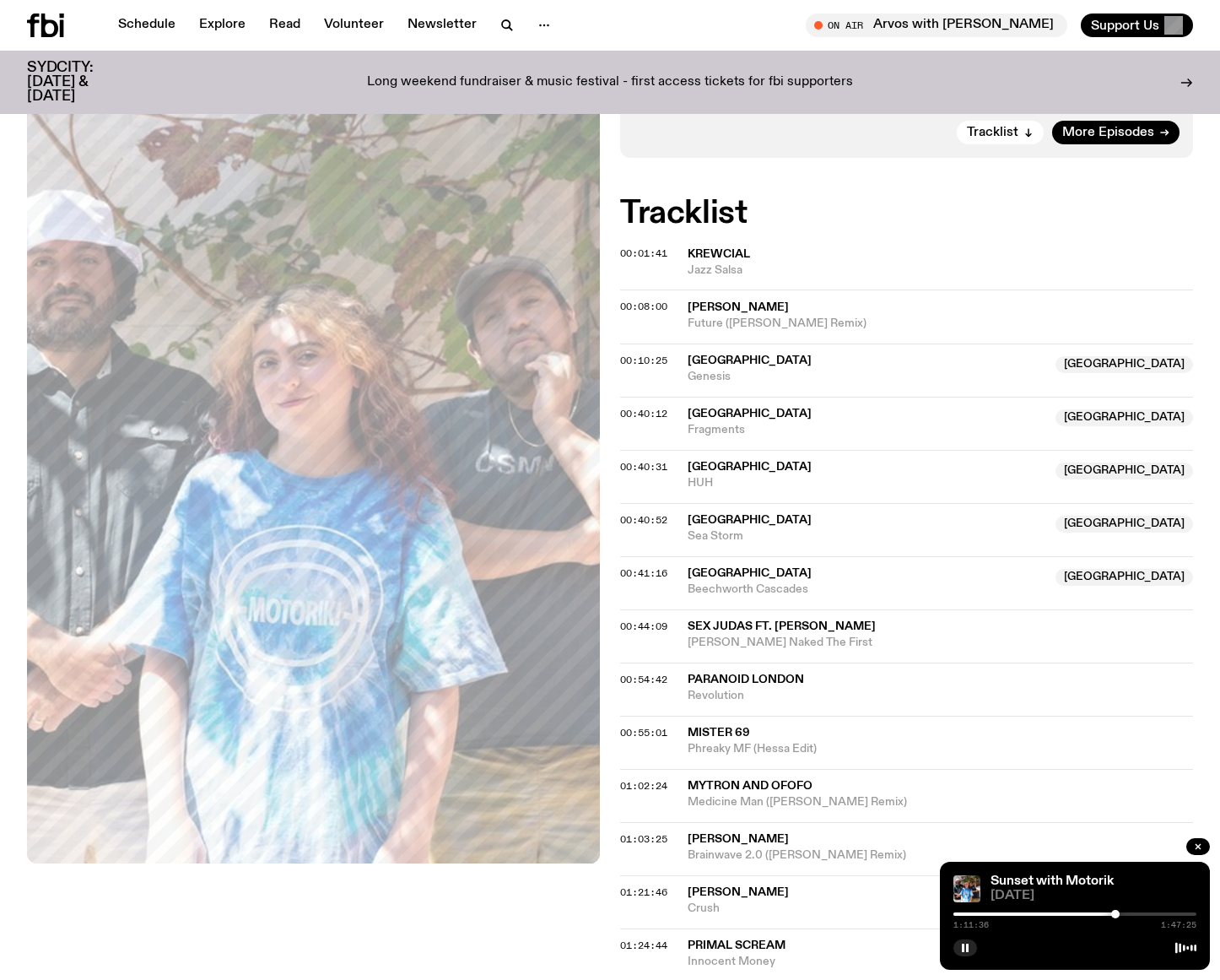
click at [1115, 913] on div at bounding box center [1115, 913] width 9 height 9
click at [1116, 913] on div at bounding box center [1116, 913] width 9 height 9
click at [1117, 913] on div at bounding box center [1117, 913] width 9 height 9
click at [1118, 912] on div at bounding box center [1118, 913] width 9 height 9
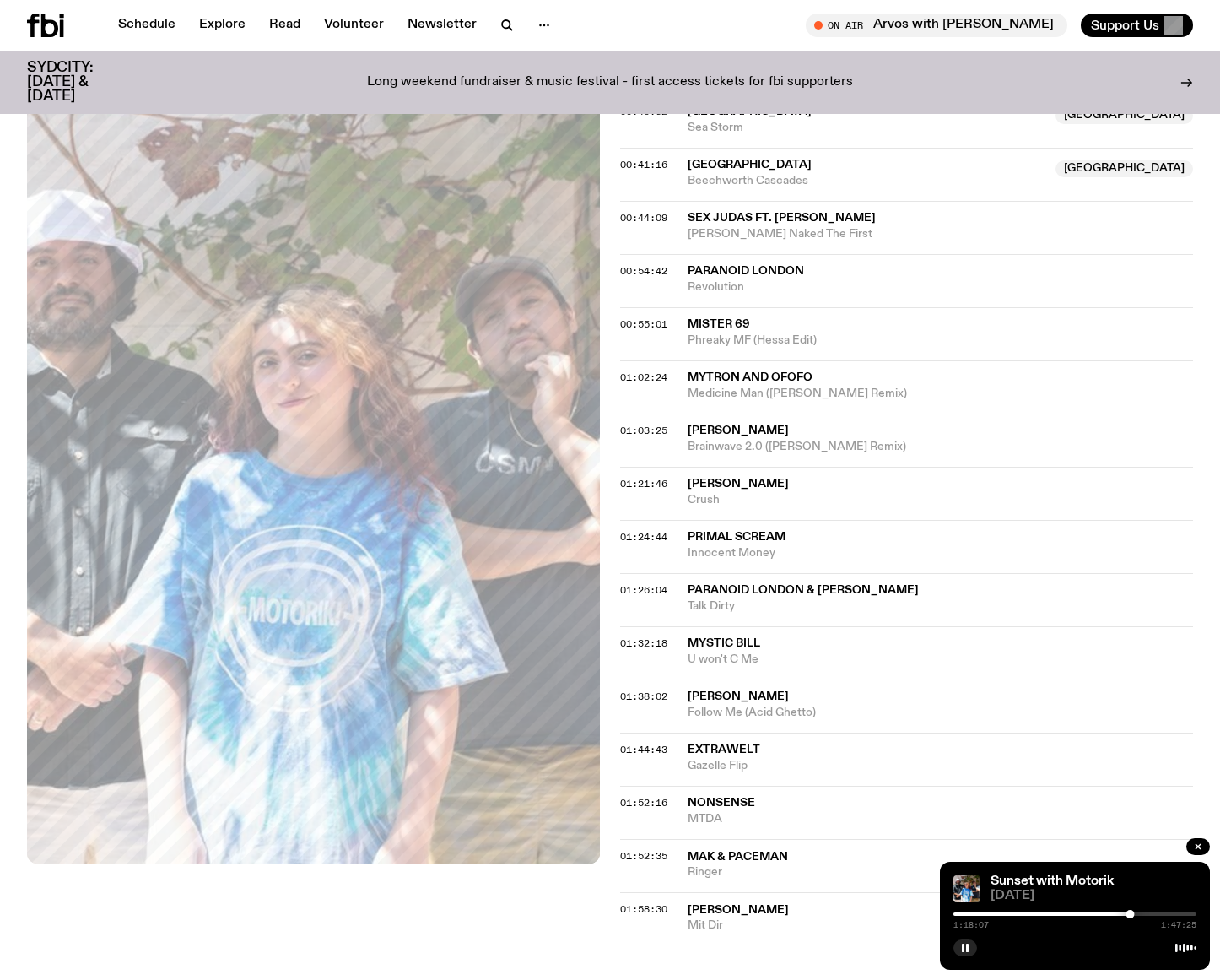
scroll to position [856, 0]
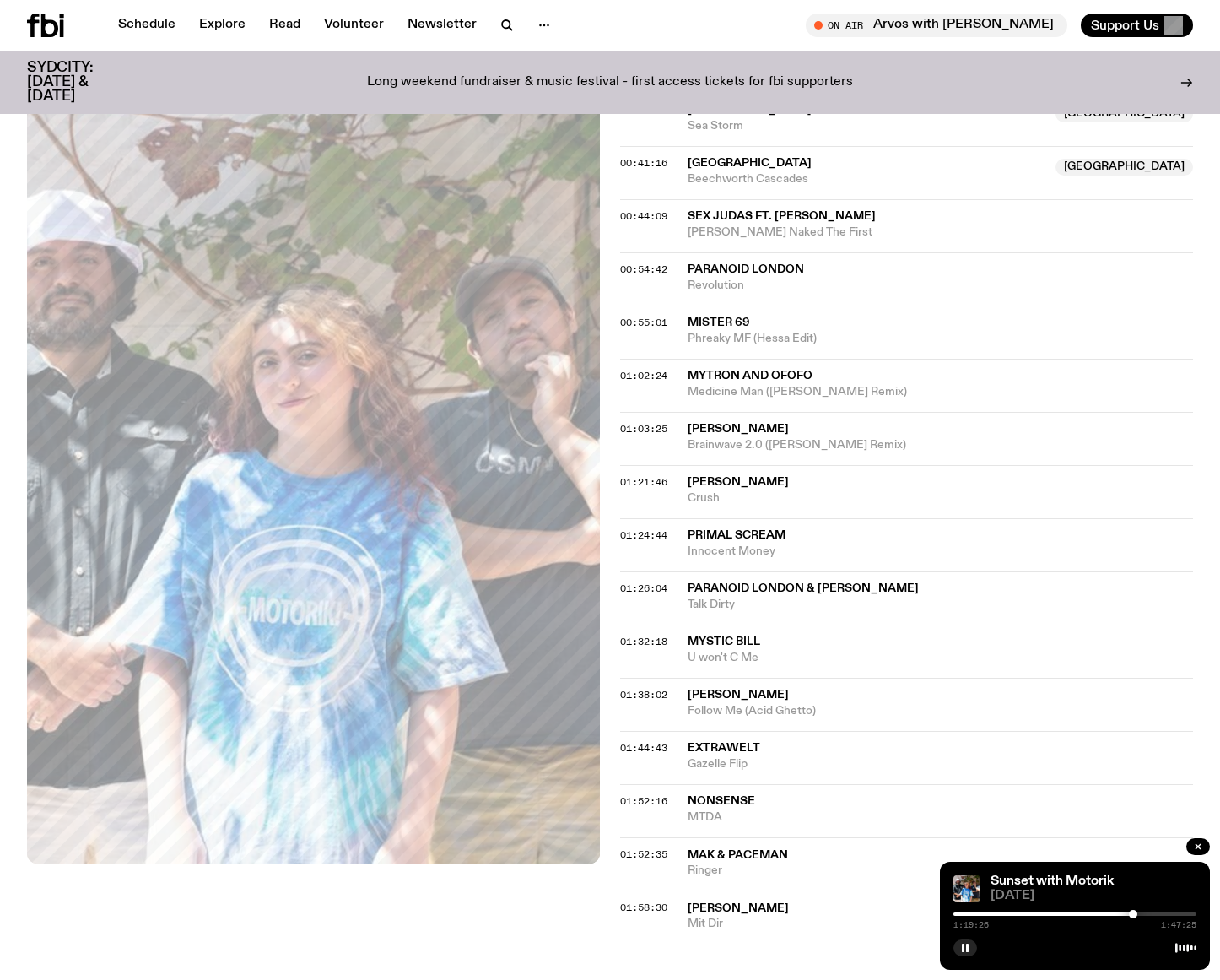
click at [1134, 915] on div at bounding box center [1133, 913] width 9 height 9
click at [1134, 914] on div at bounding box center [1134, 913] width 9 height 9
click at [1135, 913] on div at bounding box center [1135, 913] width 9 height 9
click at [1134, 914] on div at bounding box center [1134, 913] width 9 height 9
click at [1137, 913] on div at bounding box center [1137, 913] width 9 height 9
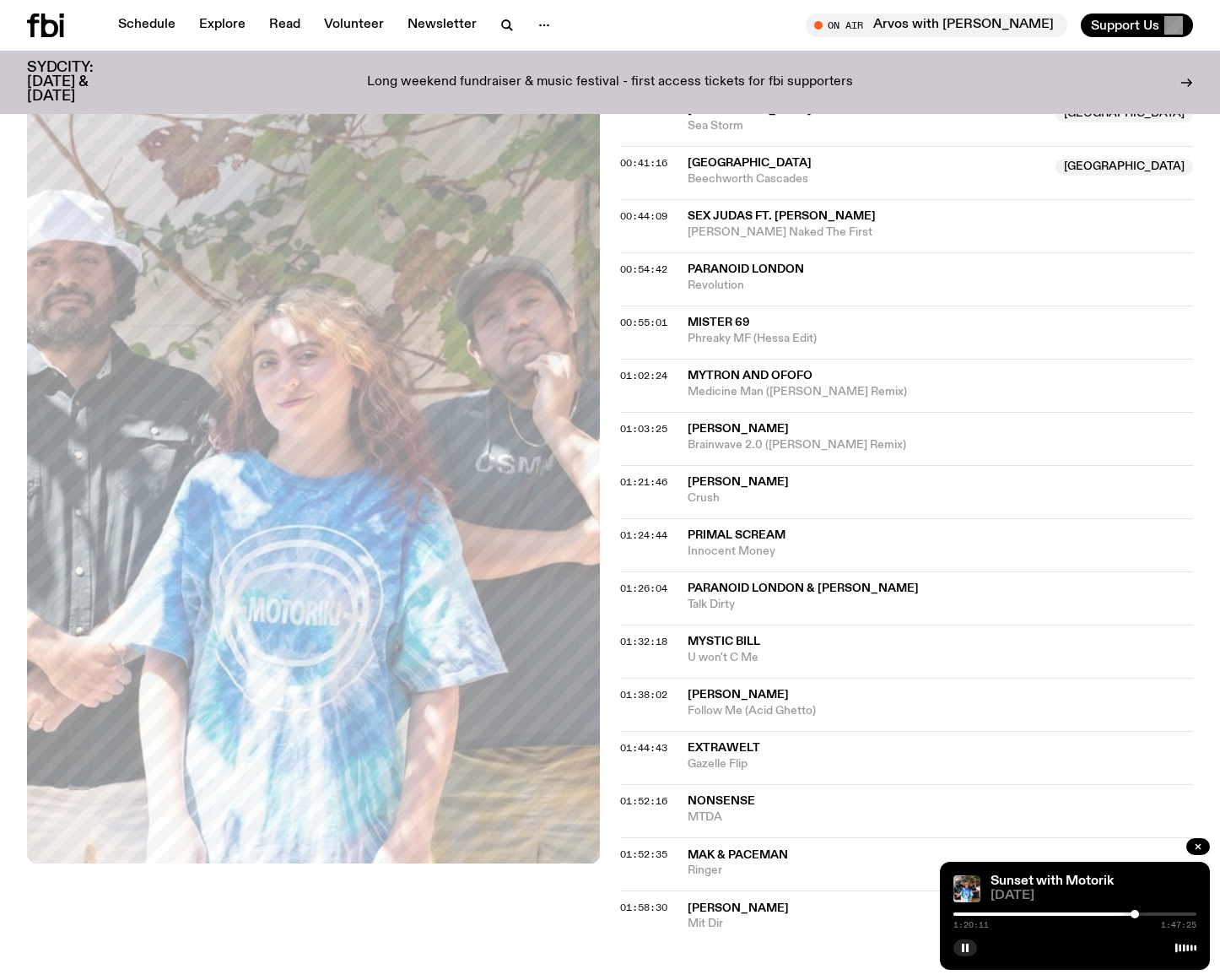
click at [1135, 913] on div at bounding box center [1135, 913] width 9 height 9
click at [1137, 913] on div at bounding box center [1135, 913] width 9 height 9
click at [1139, 913] on div at bounding box center [1138, 913] width 9 height 9
click at [1140, 913] on div at bounding box center [1139, 913] width 9 height 9
click at [1138, 913] on div at bounding box center [1138, 913] width 9 height 9
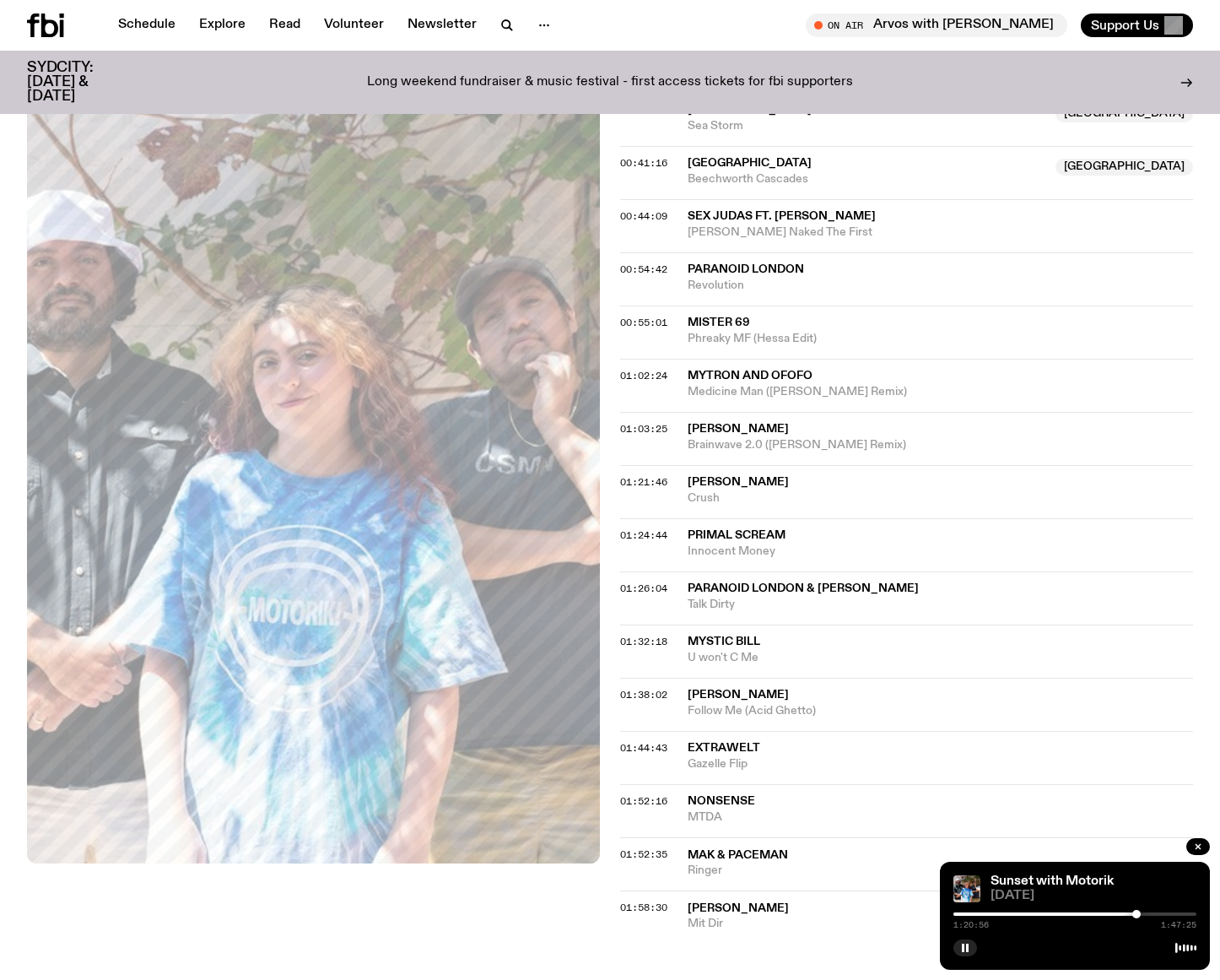
click at [1137, 914] on div at bounding box center [1137, 913] width 9 height 9
click at [1136, 915] on div at bounding box center [1136, 913] width 9 height 9
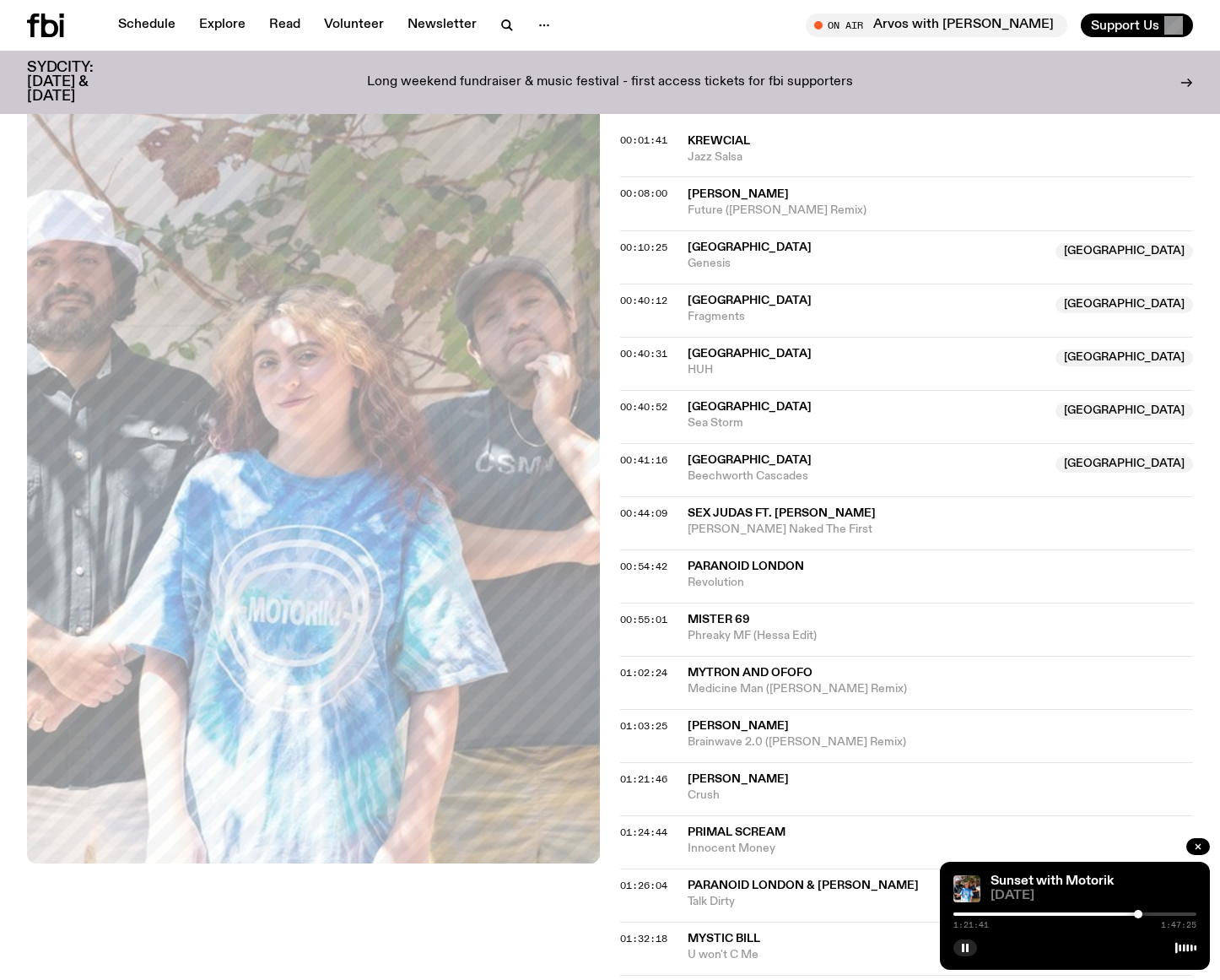
scroll to position [555, 0]
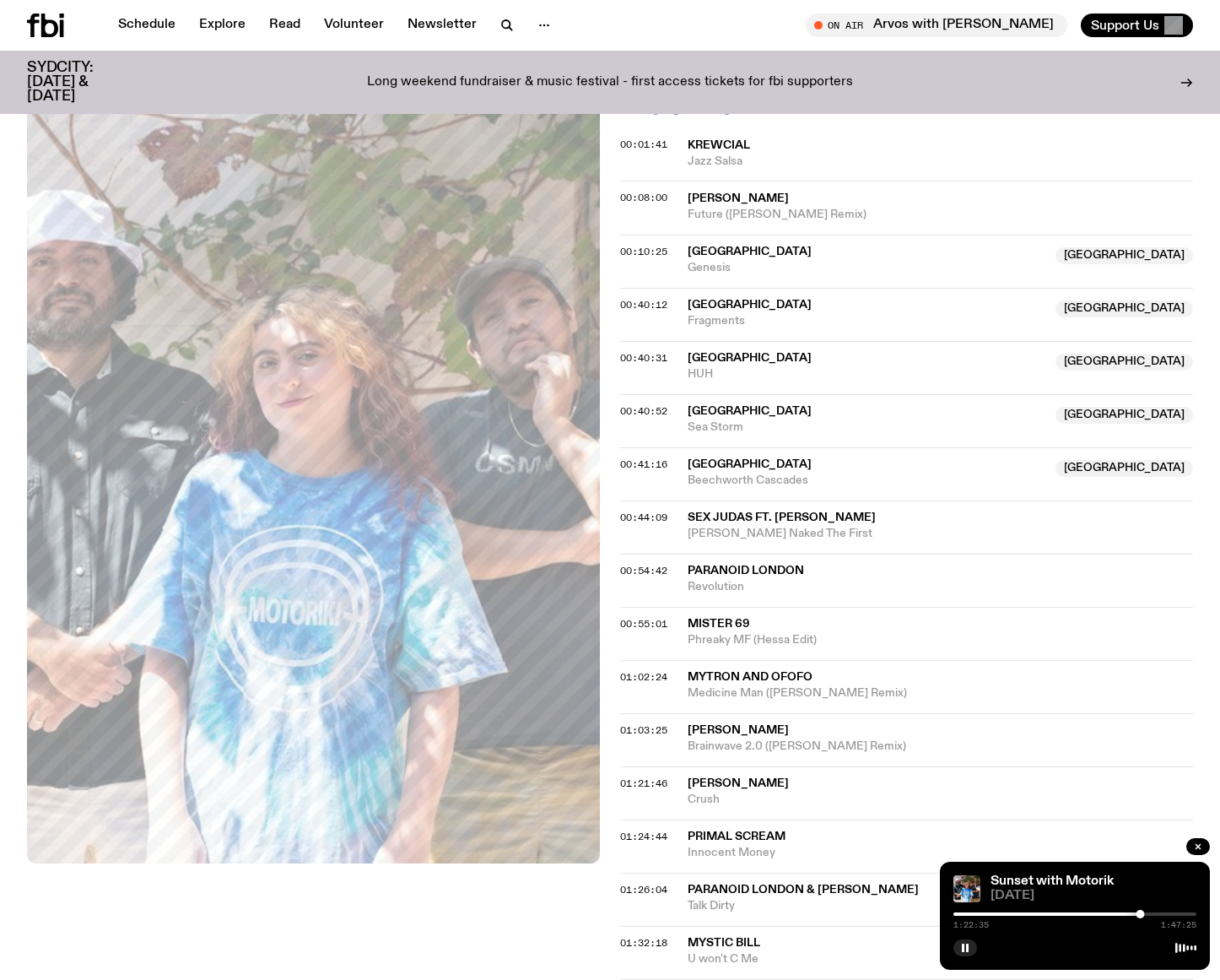
click at [1146, 914] on div at bounding box center [1075, 913] width 243 height 3
click at [1146, 914] on div at bounding box center [1146, 913] width 9 height 9
click at [1143, 915] on div at bounding box center [1143, 913] width 9 height 9
click at [1144, 914] on div at bounding box center [1144, 913] width 9 height 9
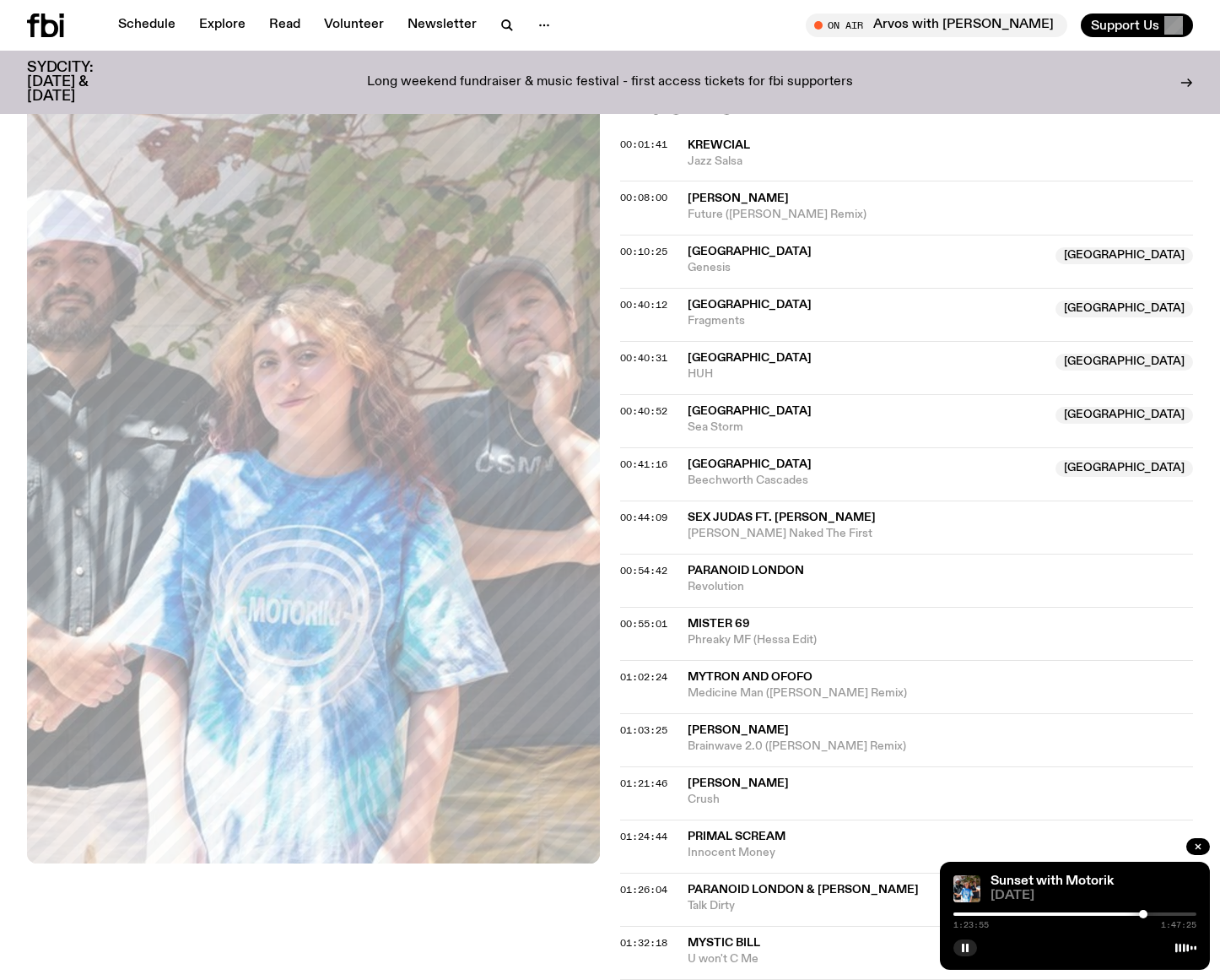
click at [1144, 914] on div at bounding box center [1144, 913] width 9 height 9
click at [1149, 915] on div at bounding box center [1149, 913] width 9 height 9
click at [1150, 914] on div at bounding box center [1150, 913] width 9 height 9
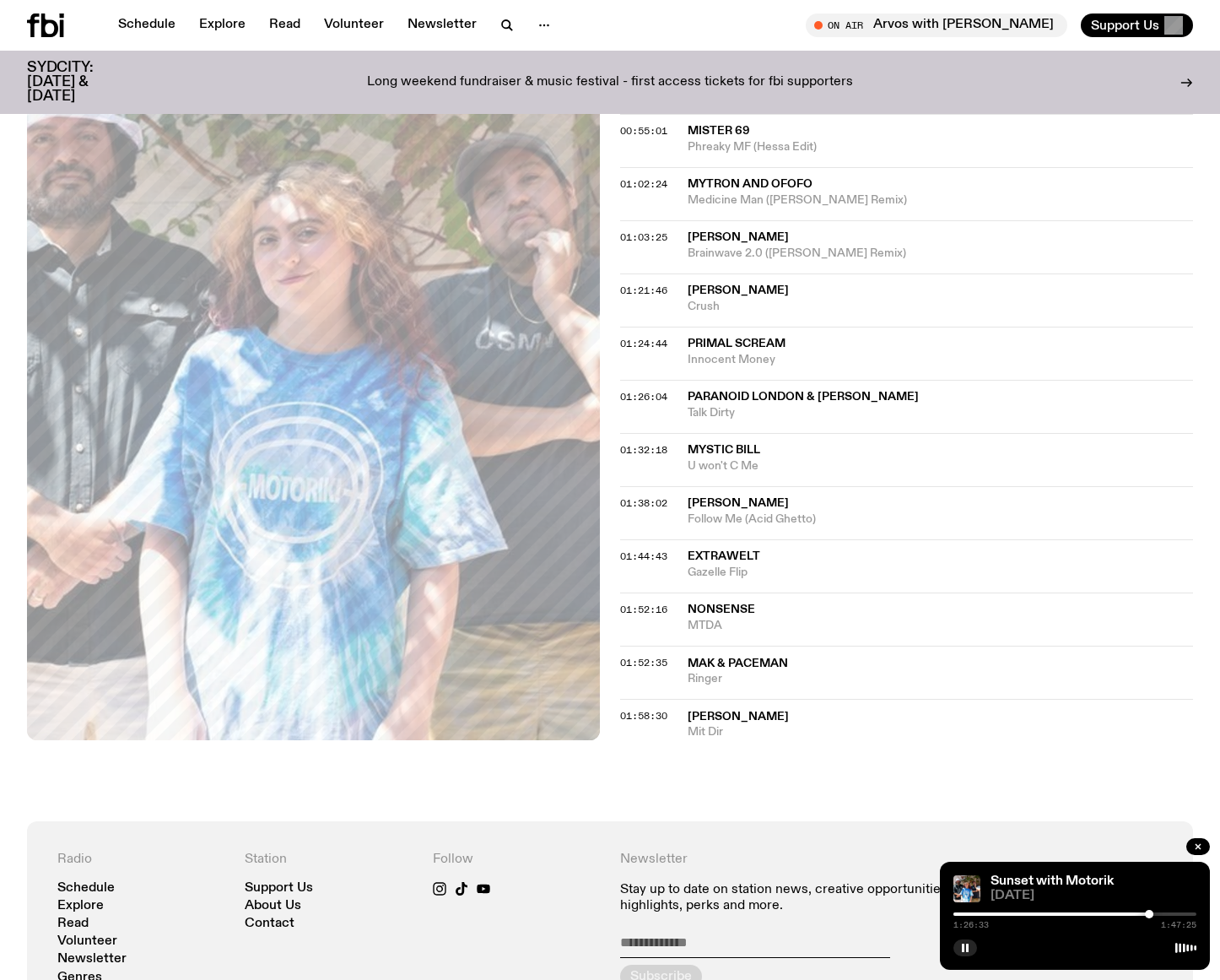
scroll to position [1055, 0]
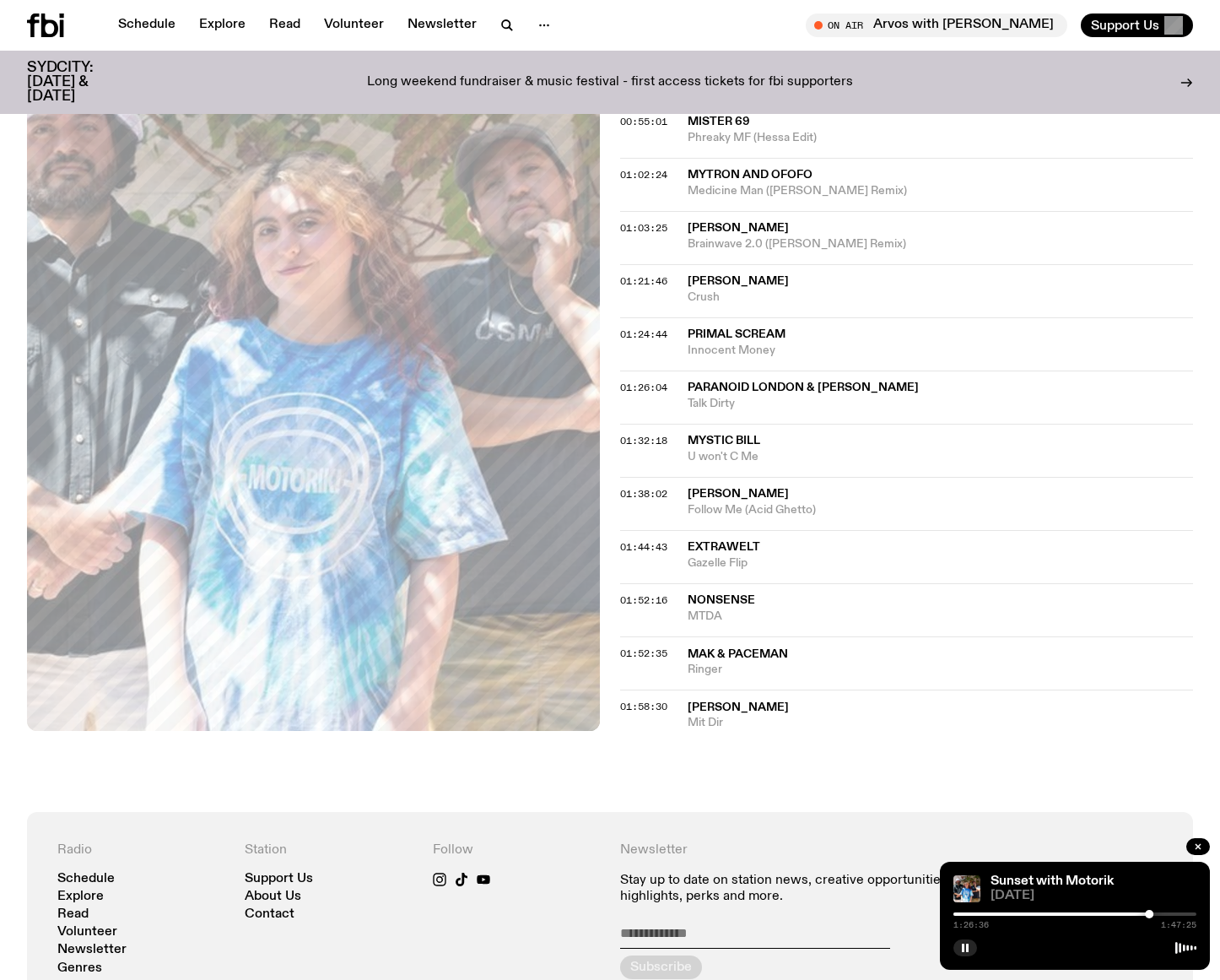
click at [1152, 913] on div at bounding box center [1150, 913] width 9 height 9
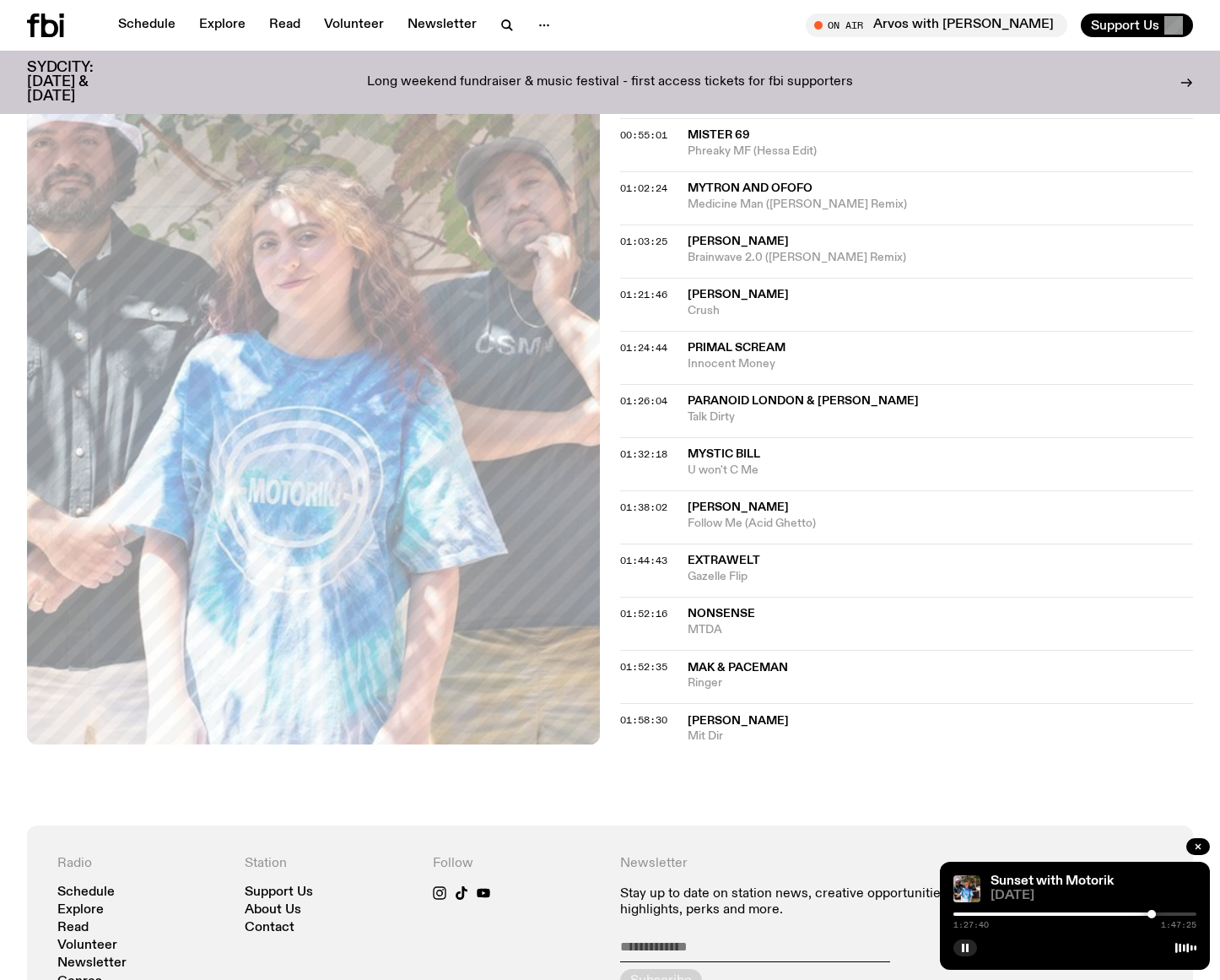
scroll to position [1049, 0]
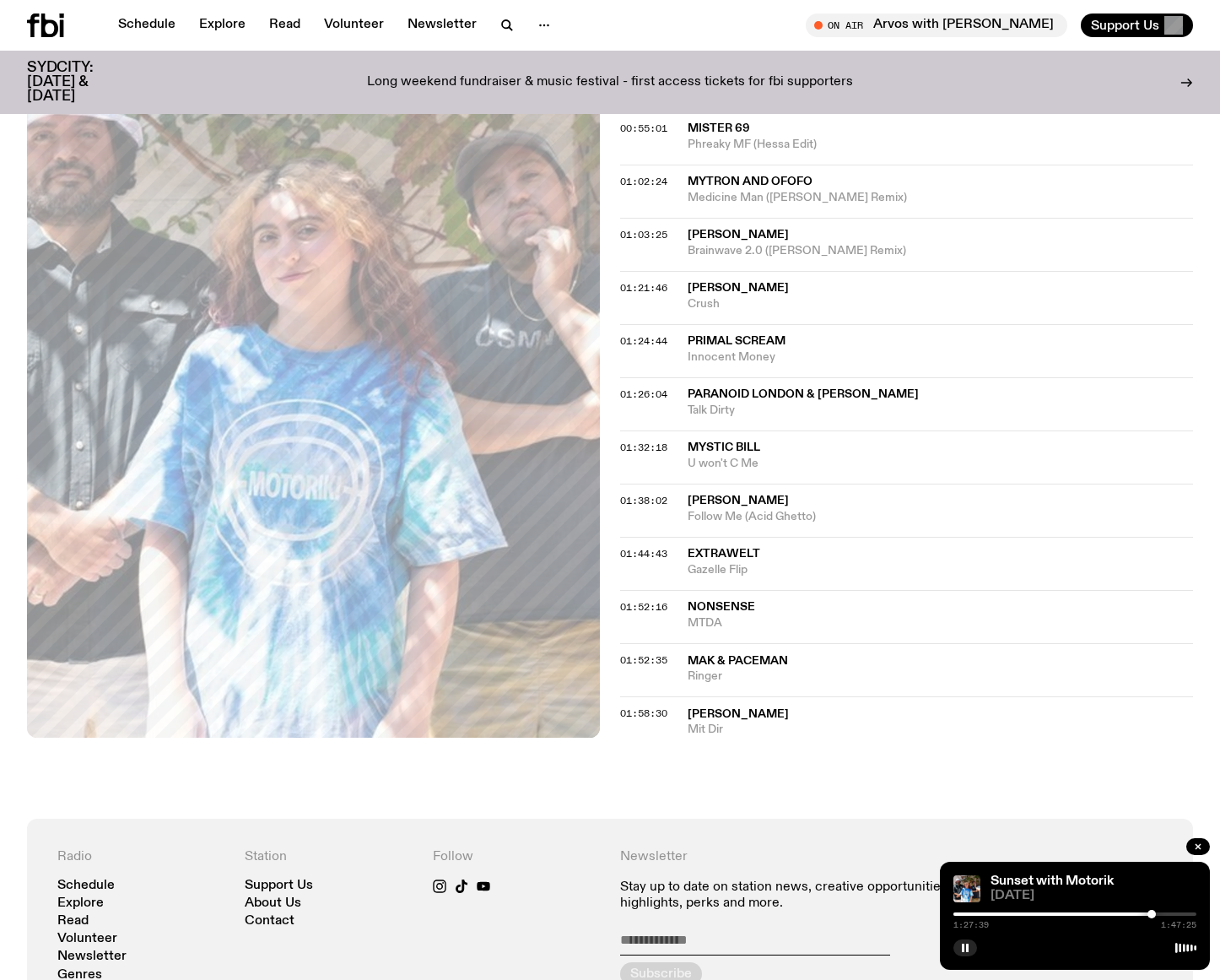
click at [1152, 913] on div at bounding box center [1152, 913] width 9 height 9
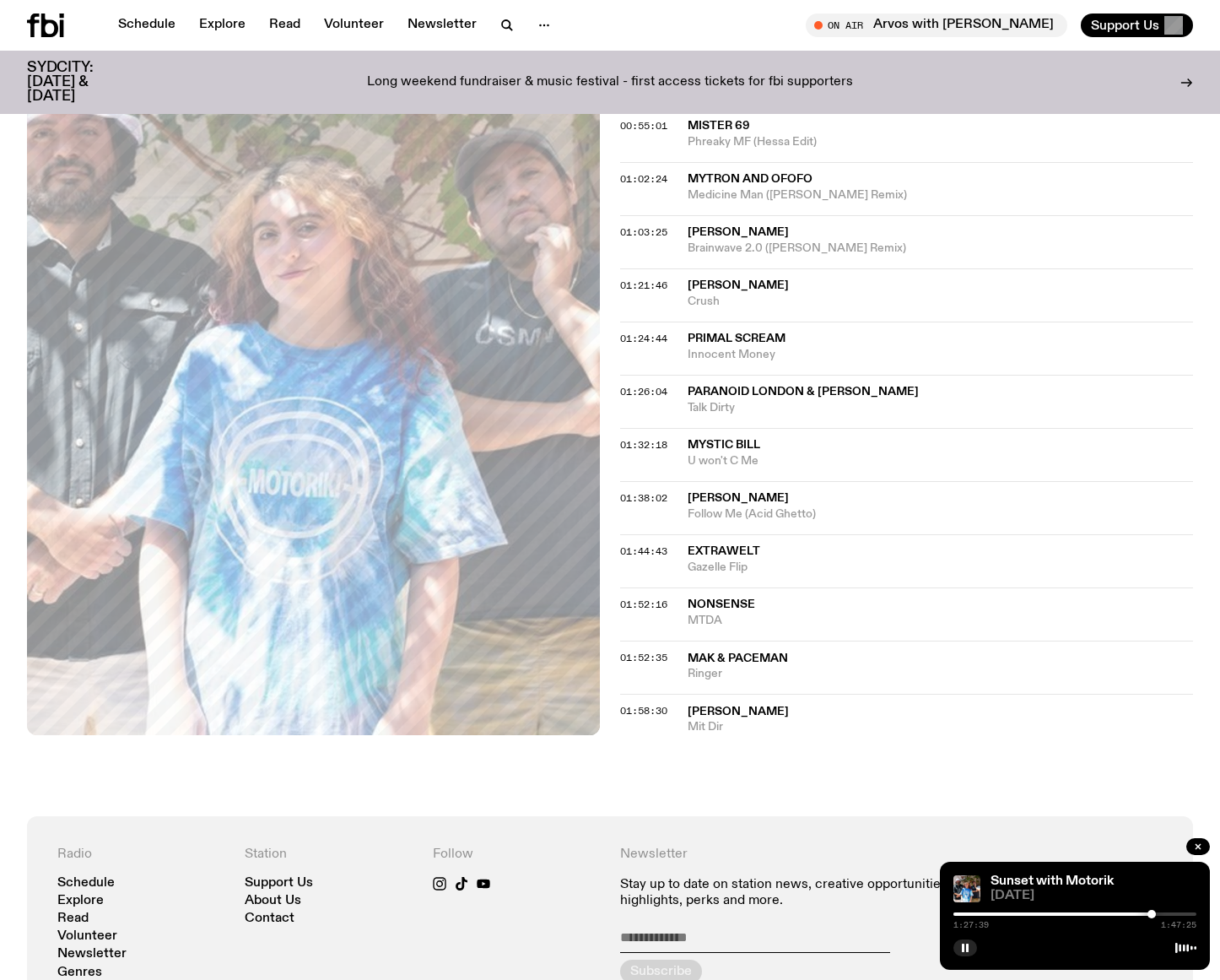
click at [1152, 912] on div at bounding box center [1152, 913] width 9 height 9
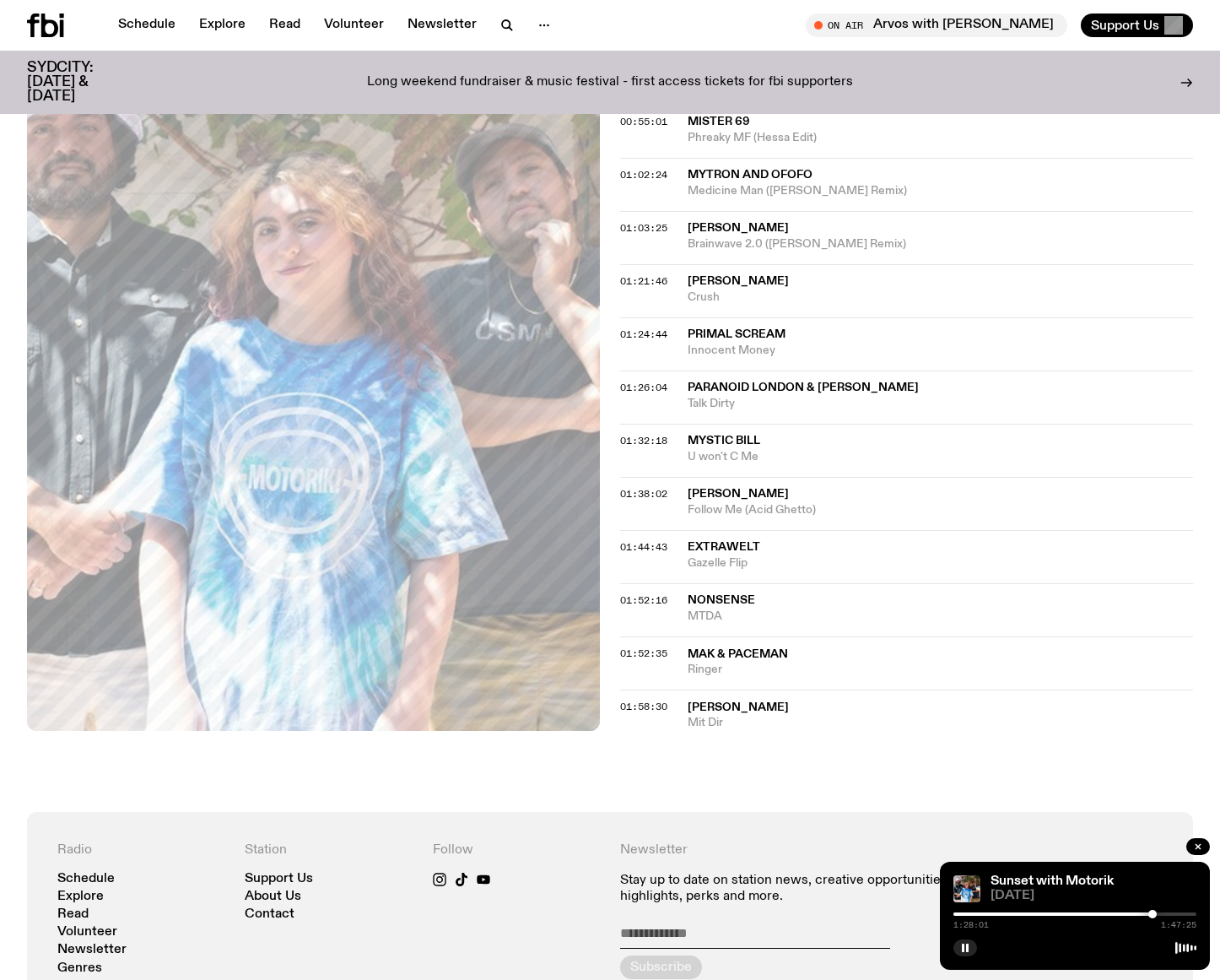
click at [1152, 912] on div at bounding box center [1152, 913] width 9 height 9
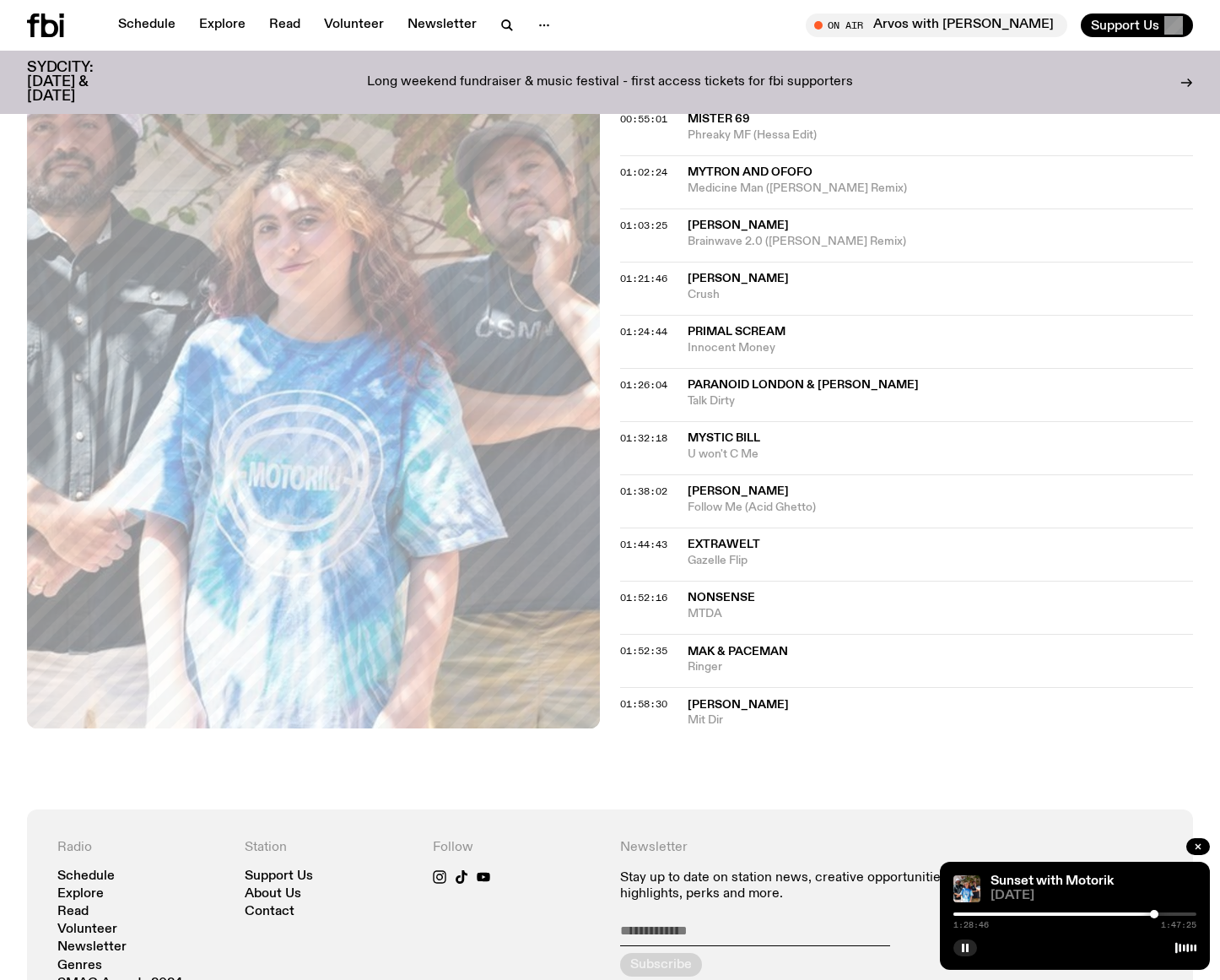
click at [1154, 912] on div at bounding box center [1154, 913] width 9 height 9
click at [1156, 912] on div at bounding box center [1155, 913] width 9 height 9
click at [1161, 916] on div at bounding box center [1160, 913] width 9 height 9
click at [1163, 914] on div at bounding box center [1162, 913] width 9 height 9
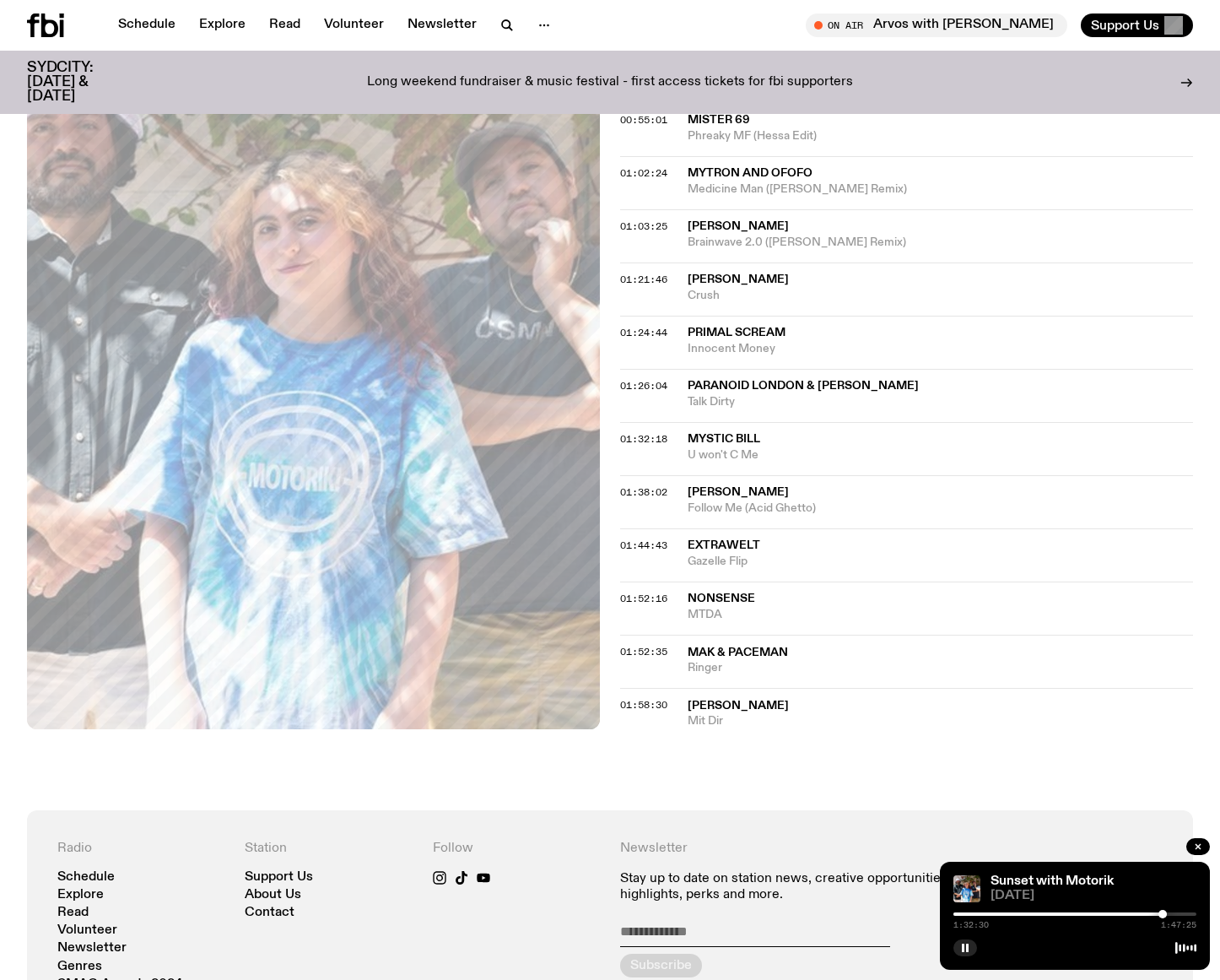
click at [1164, 913] on div at bounding box center [1162, 913] width 9 height 9
click at [1164, 913] on div at bounding box center [1164, 913] width 9 height 9
click at [1166, 913] on div at bounding box center [1166, 913] width 9 height 9
click at [1168, 912] on div at bounding box center [1166, 913] width 9 height 9
click at [1166, 913] on div at bounding box center [1168, 913] width 9 height 9
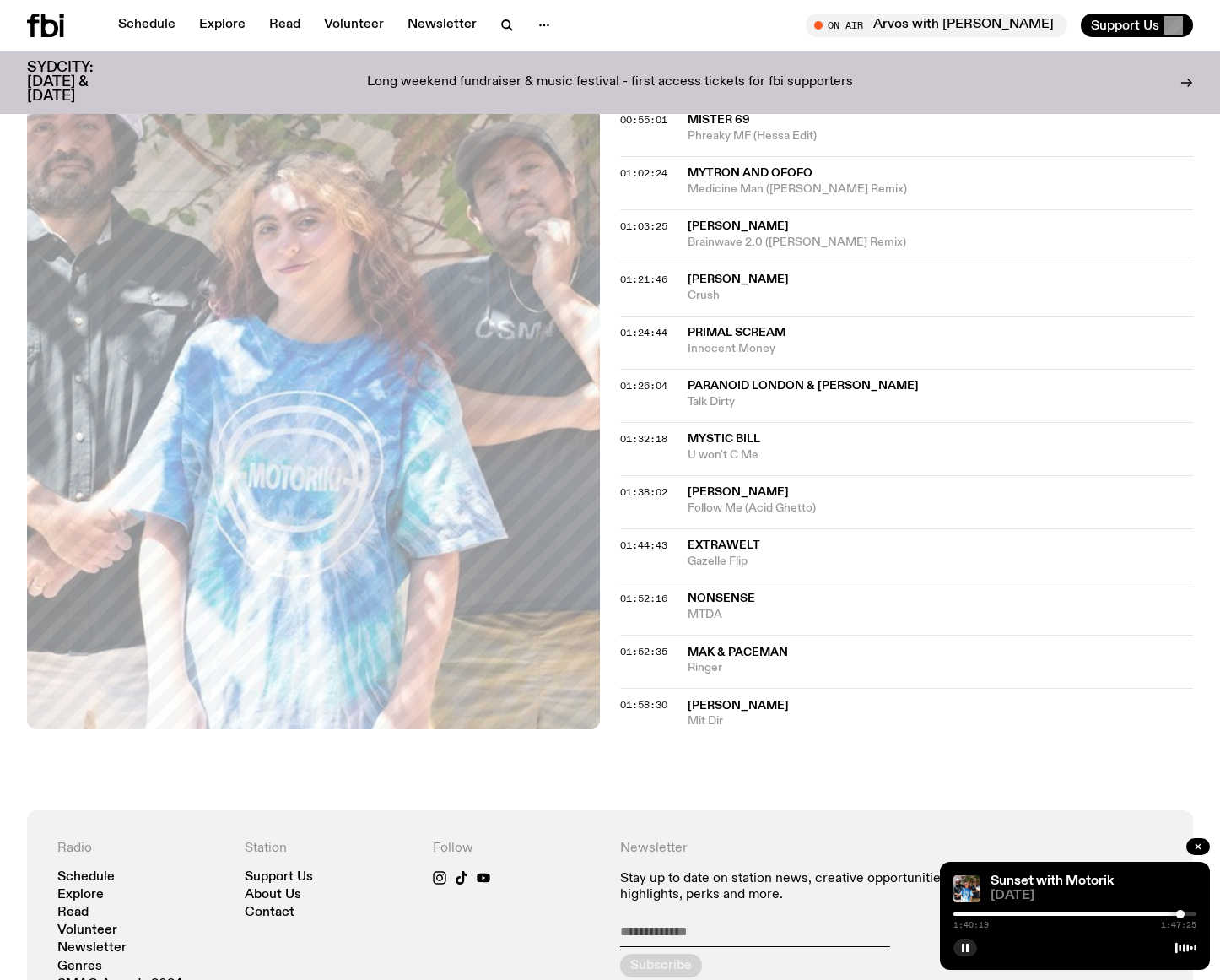
click at [1182, 915] on div at bounding box center [1181, 913] width 9 height 9
click at [1183, 914] on div at bounding box center [1181, 913] width 9 height 9
click at [1184, 914] on div at bounding box center [1184, 913] width 9 height 9
click at [1185, 913] on div at bounding box center [1185, 913] width 9 height 9
click at [1187, 913] on div at bounding box center [1187, 913] width 9 height 9
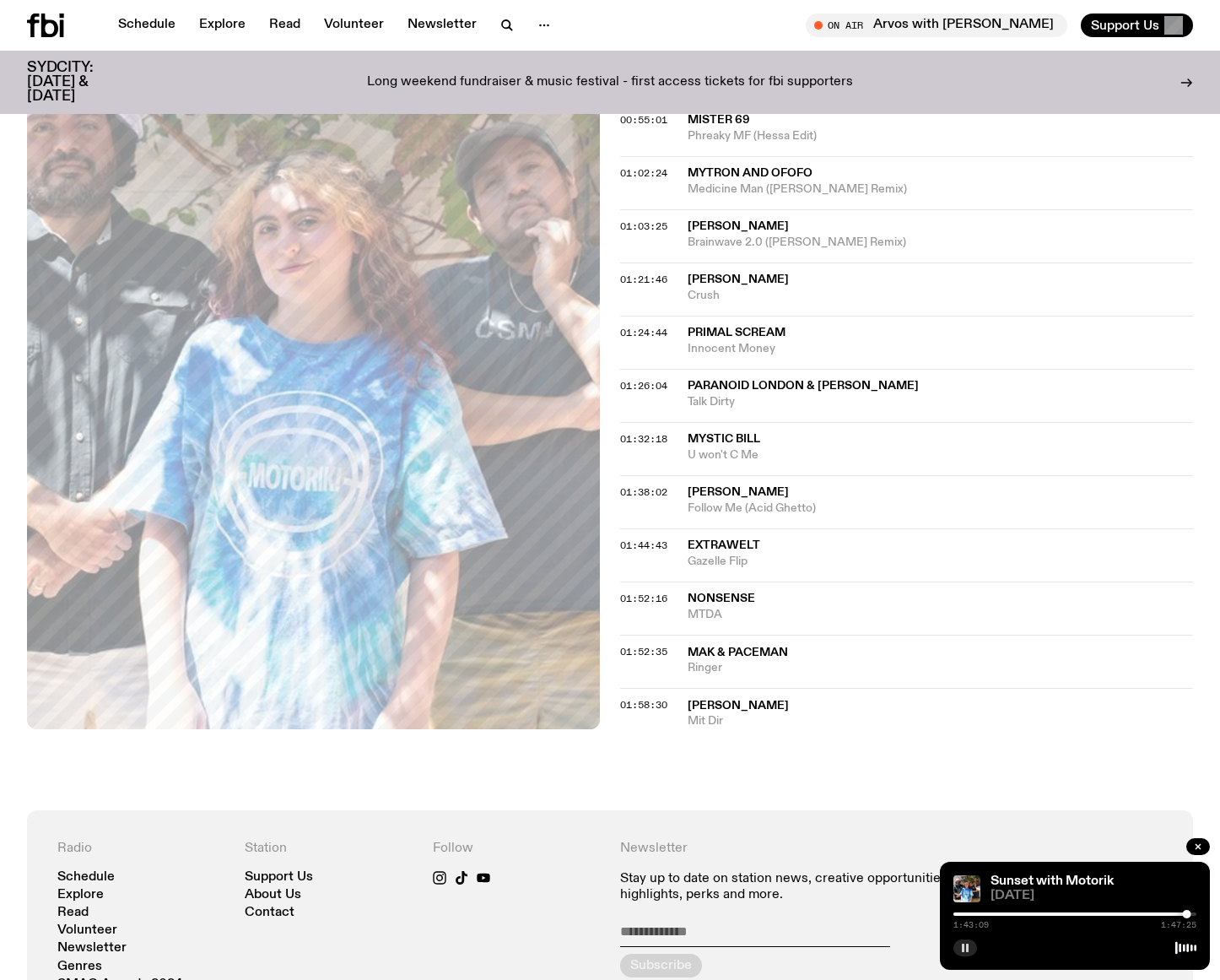
click at [963, 950] on rect "button" at bounding box center [963, 947] width 3 height 9
